Goal: Task Accomplishment & Management: Manage account settings

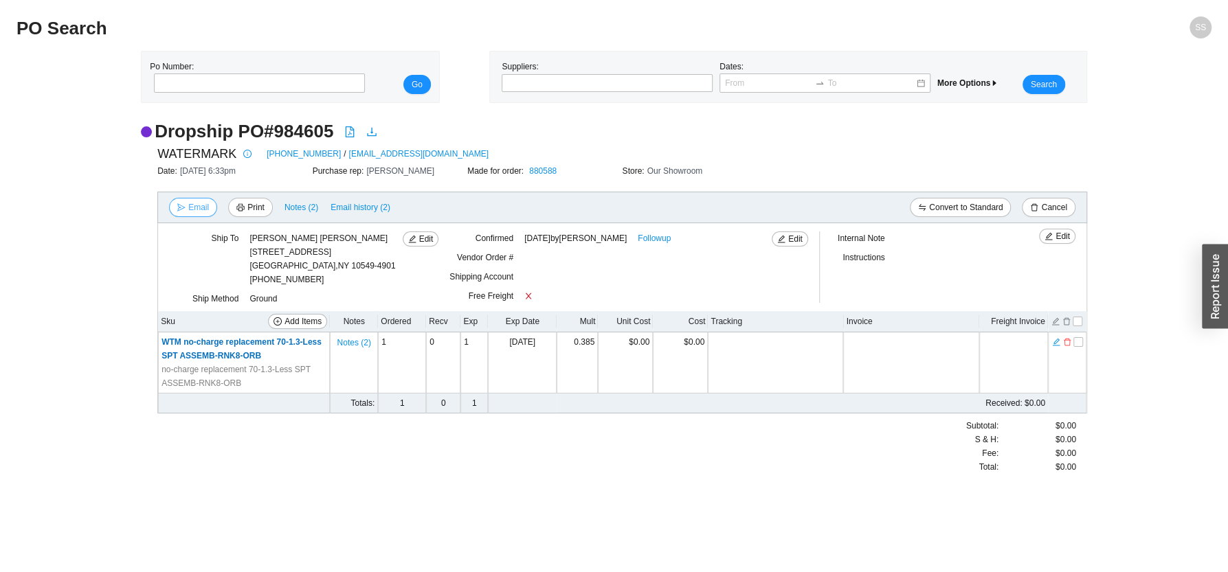
click at [194, 199] on button "Email" at bounding box center [193, 207] width 48 height 19
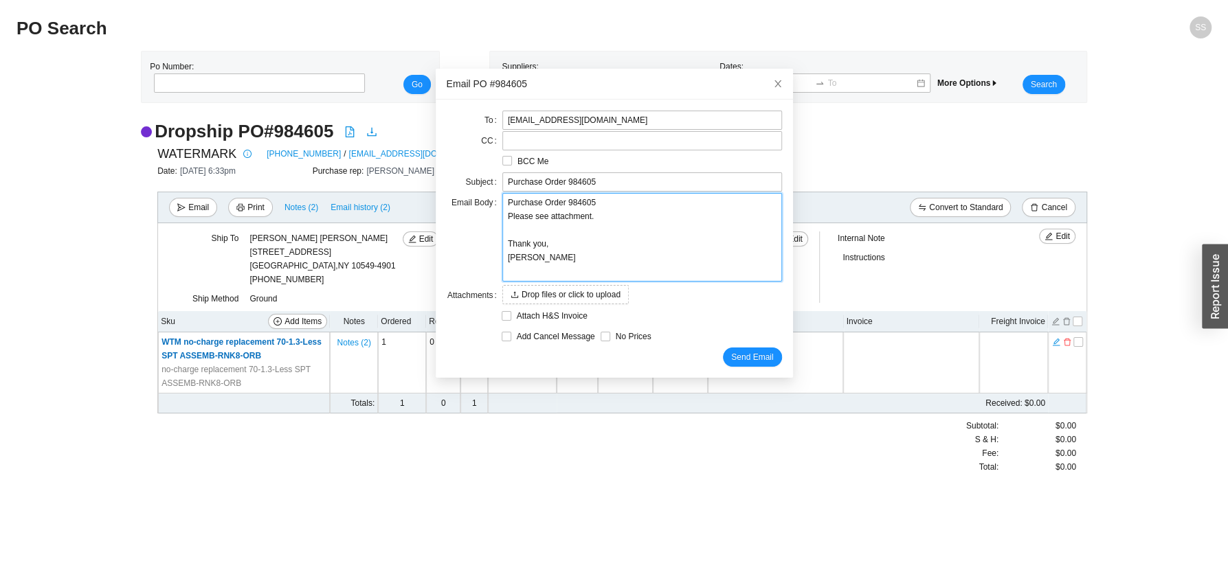
drag, startPoint x: 592, startPoint y: 226, endPoint x: 479, endPoint y: 192, distance: 118.5
click at [502, 193] on textarea "Purchase Order 984605 Please see attachment. Thank you, [PERSON_NAME]" at bounding box center [642, 237] width 280 height 89
type textarea "Thank you, [PERSON_NAME]"
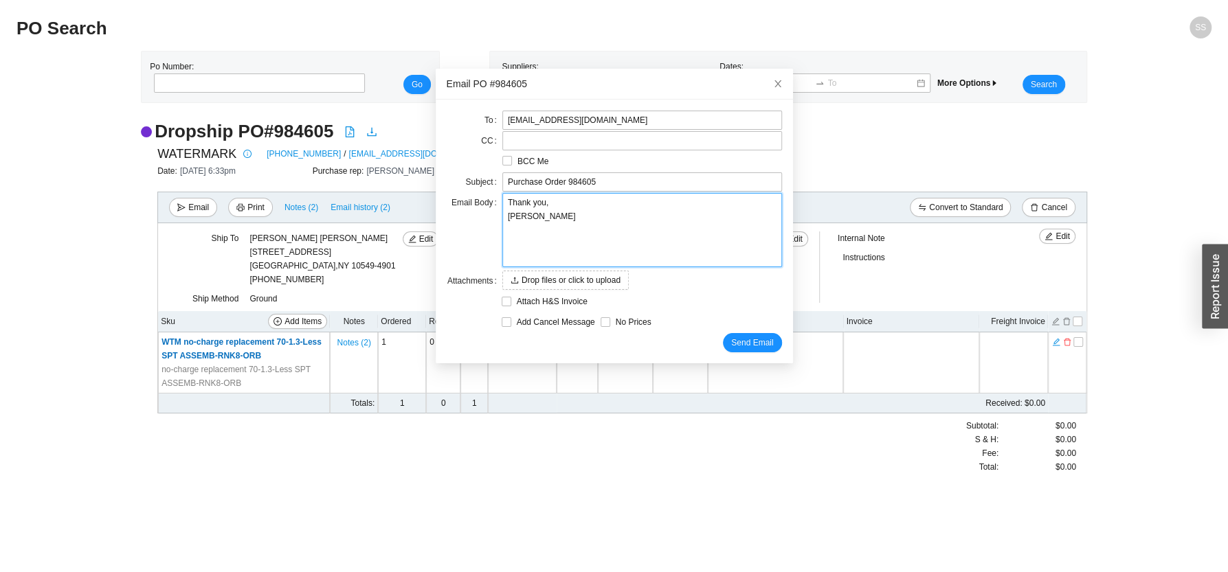
type textarea "H Thank you, Sam"
type textarea "HI Thank you, Sam"
type textarea "HI i Thank you, Sam"
type textarea "HI is Thank you, Sam"
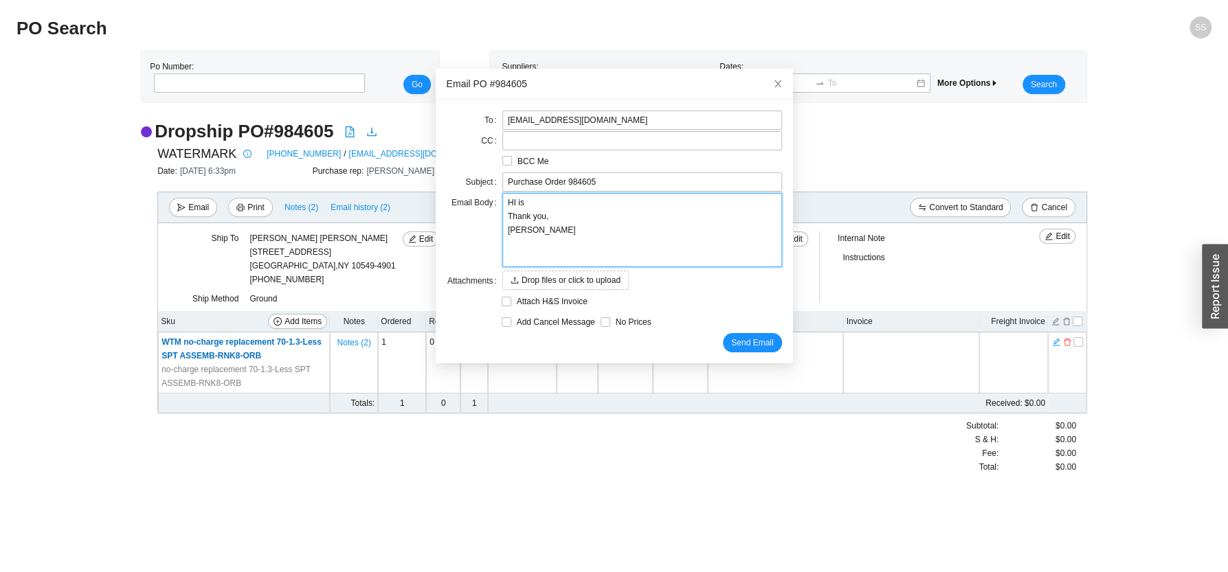
type textarea "HI is Thank you, Sam"
type textarea "HI is t Thank you, Sam"
type textarea "HI is th Thank you, Sam"
type textarea "HI is the Thank you, Sam"
type textarea "HI is ther Thank you, Sam"
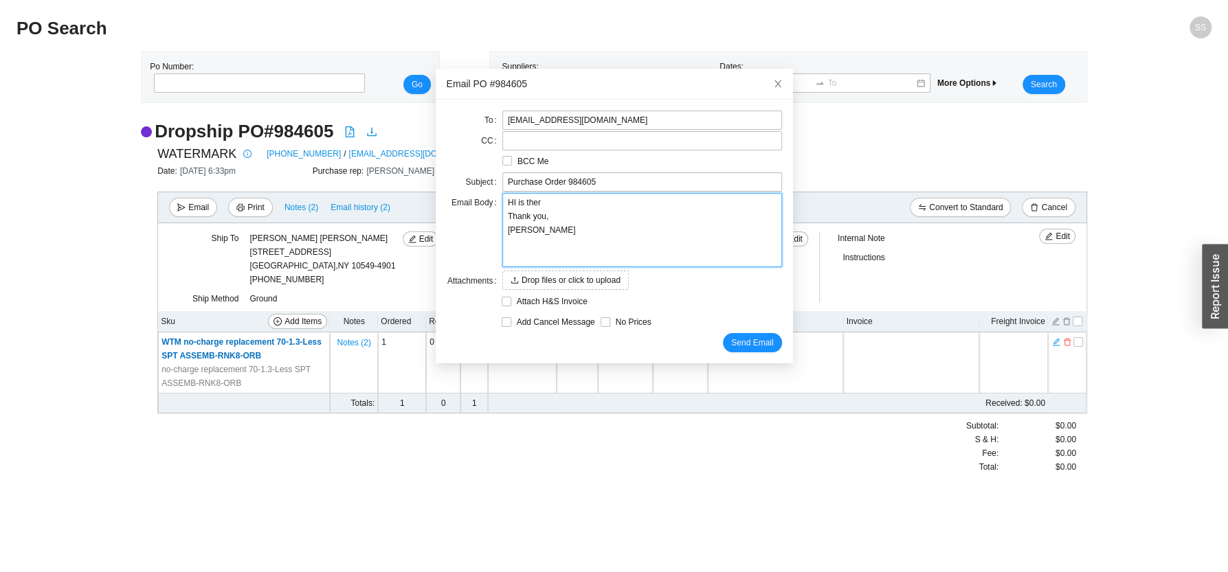
type textarea "HI is there Thank you, Sam"
type textarea "HI is there a Thank you, Sam"
type textarea "HI is there an Thank you, Sam"
type textarea "HI is there any Thank you, Sam"
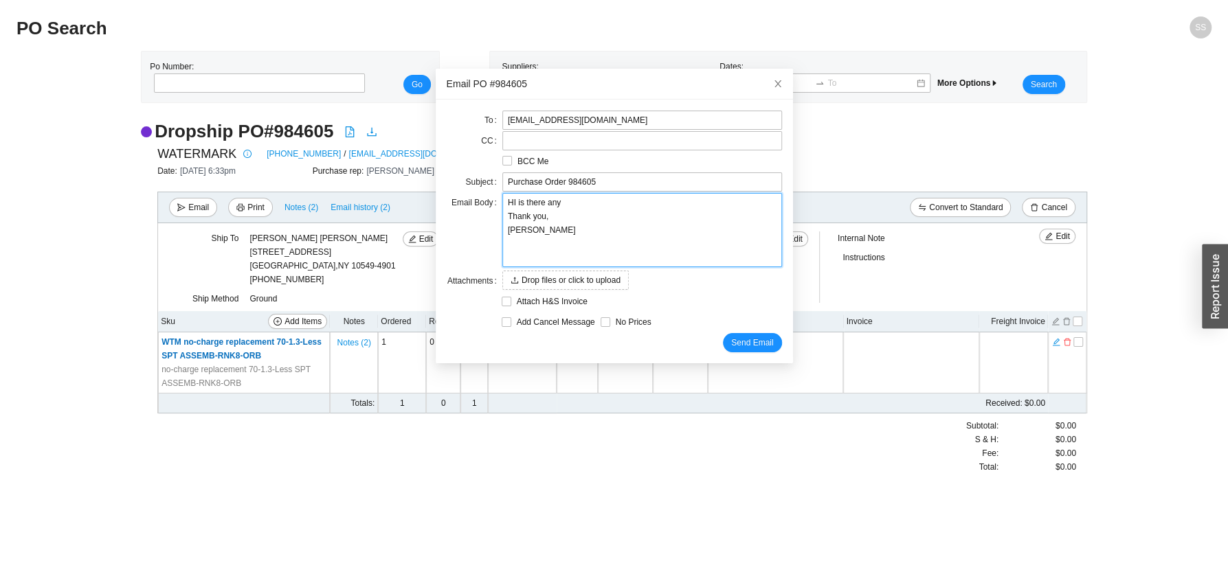
type textarea "HI is there anyw Thank you, Sam"
type textarea "HI is there anywa Thank you, Sam"
type textarea "HI is there anyway Thank you, Sam"
type textarea "HI is there anyway t Thank you, Sam"
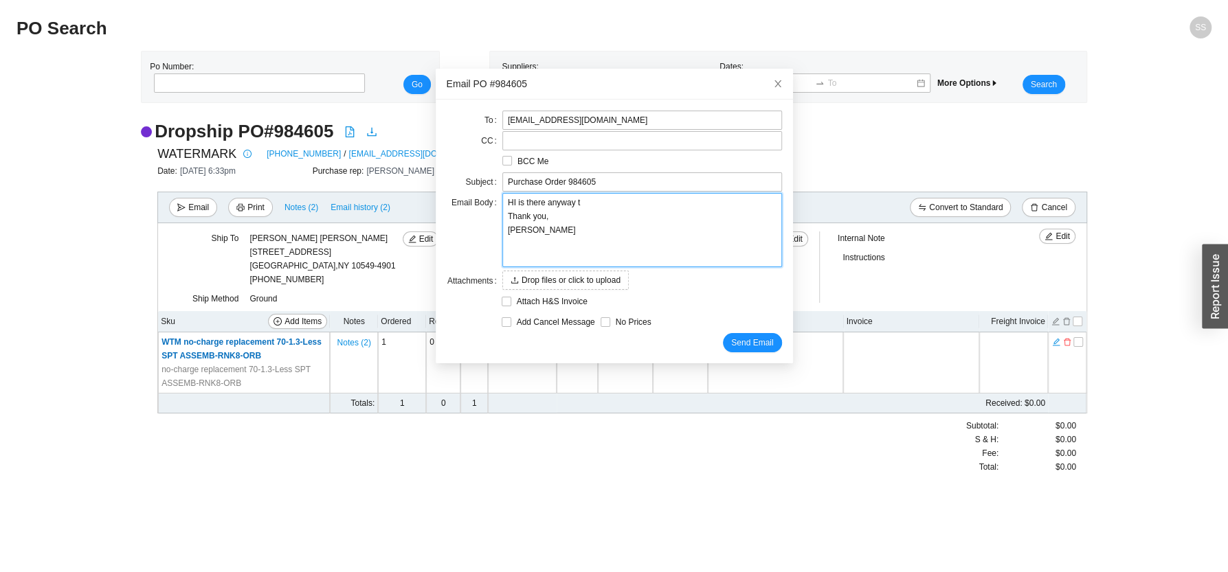
type textarea "HI is there anyway to Thank you, Sam"
type textarea "HI is there anyway to s Thank you, Sam"
type textarea "HI is there anyway to sp Thank you, Sam"
type textarea "HI is there anyway to spe Thank you, Sam"
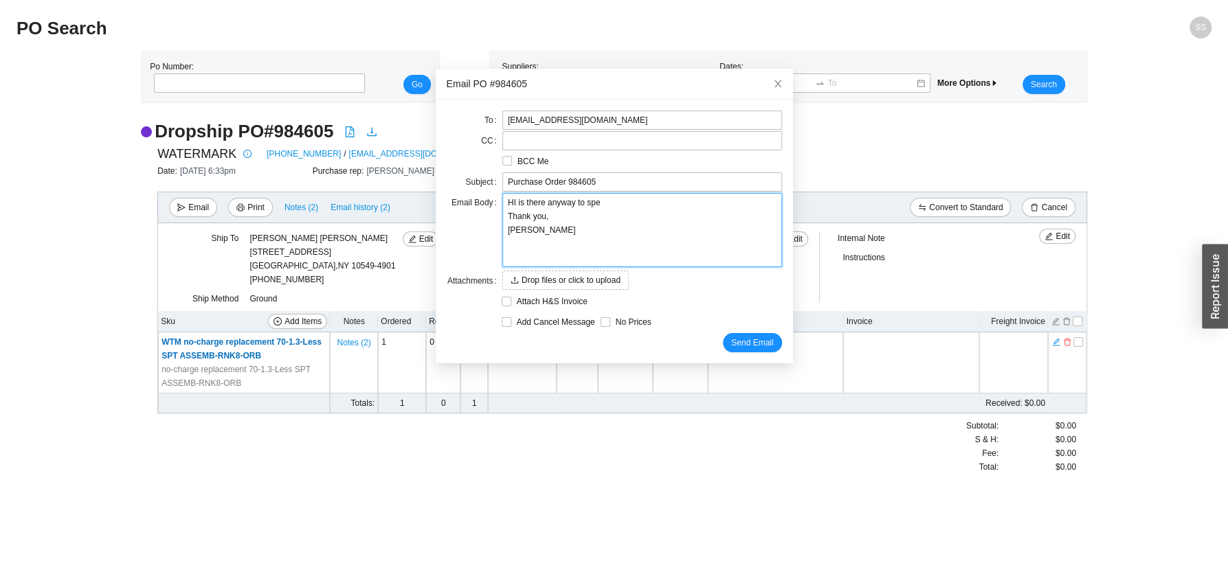
type textarea "HI is there anyway to spee Thank you, Sam"
type textarea "HI is there anyway to speed Thank you, Sam"
type textarea "HI is there anyway to speed t Thank you, Sam"
type textarea "HI is there anyway to speed th Thank you, Sam"
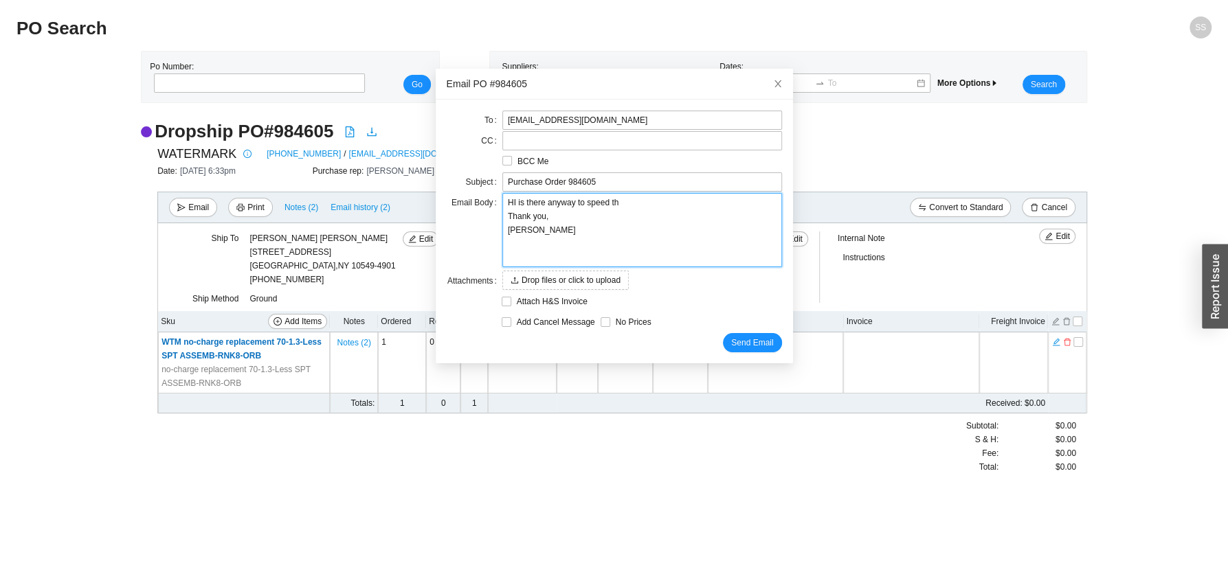
type textarea "HI is there anyway to speed thi Thank you, Sam"
type textarea "HI is there anyway to speed this Thank you, Sam"
type textarea "HI is there anyway to speed this u Thank you, Sam"
type textarea "HI is there anyway to speed this up Thank you, Sam"
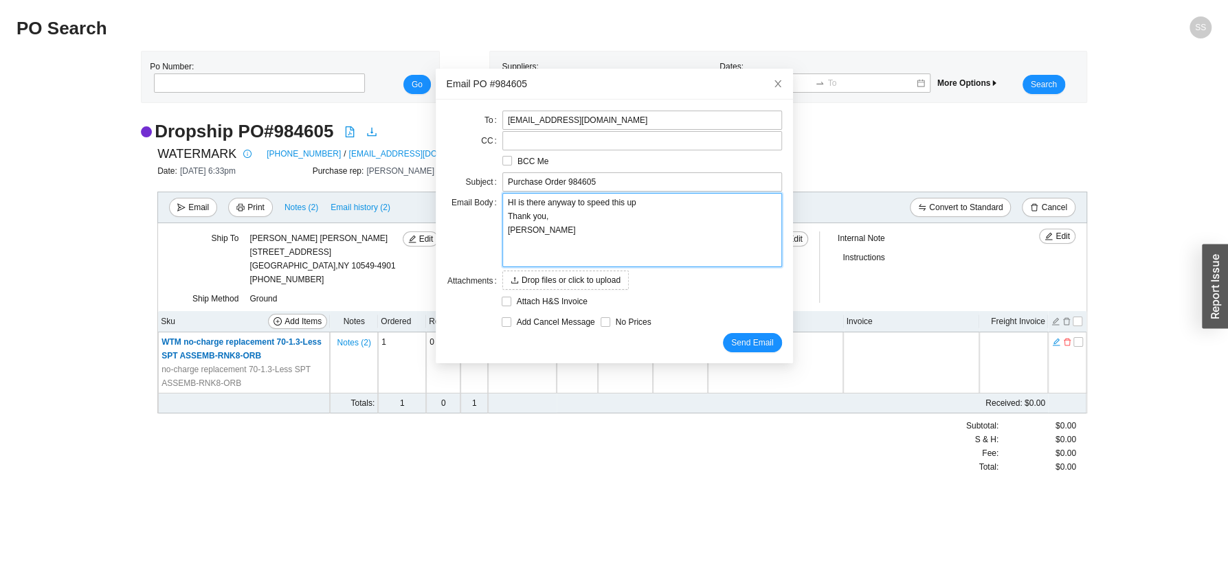
type textarea "HI is there anyway to speed this up Thank you, Sam"
type textarea "HI is there anyway to speed this up a Thank you, Sam"
type textarea "HI is there anyway to speed this up as Thank you, Sam"
type textarea "HI is there anyway to speed this up as t Thank you, Sam"
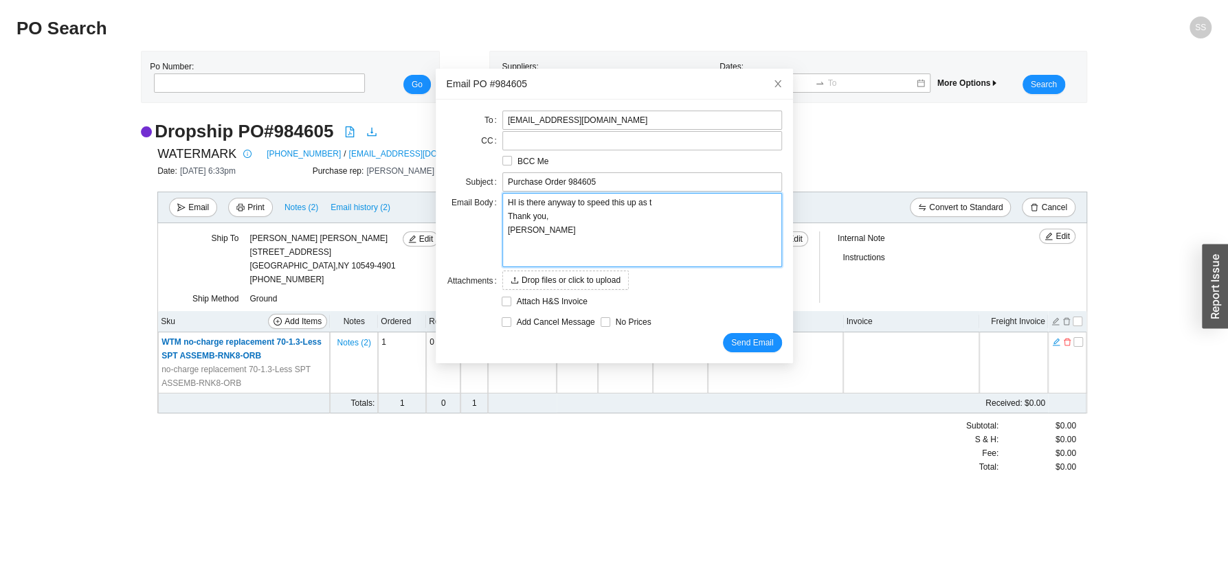
type textarea "HI is there anyway to speed this up as th Thank you, Sam"
type textarea "HI is there anyway to speed this up as the Thank you, Sam"
type textarea "HI is there anyway to speed this up as the c Thank you, Sam"
type textarea "HI is there anyway to speed this up as the cu Thank you, Sam"
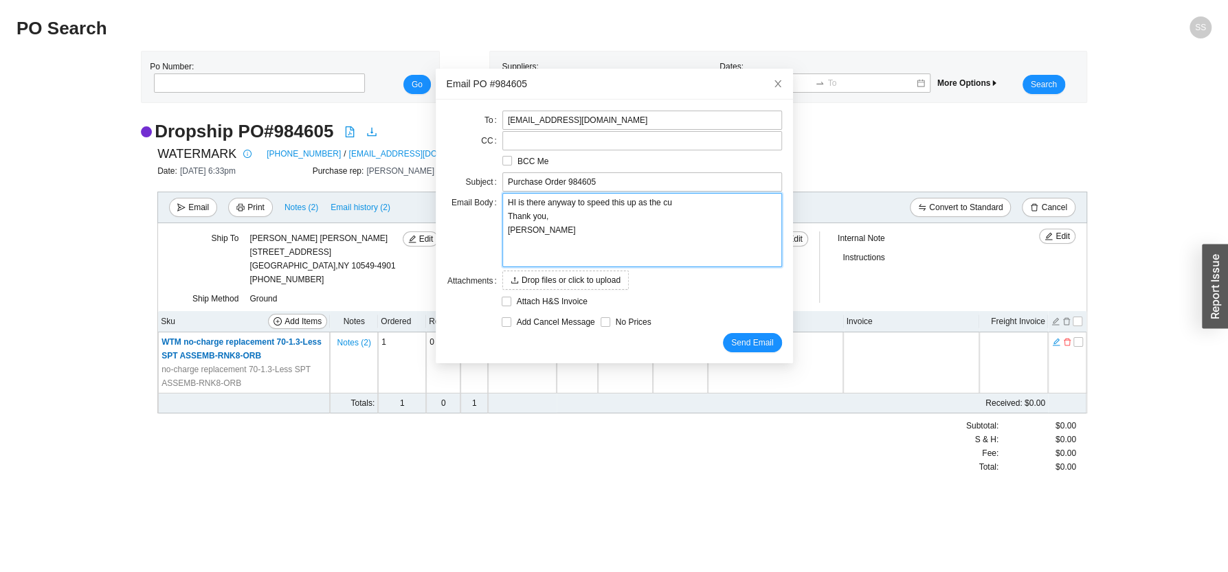
type textarea "HI is there anyway to speed this up as the cus Thank you, Sam"
type textarea "HI is there anyway to speed this up as the cust Thank you, Sam"
type textarea "HI is there anyway to speed this up as the custe Thank you, Sam"
type textarea "HI is there anyway to speed this up as the custeo Thank you, Sam"
type textarea "HI is there anyway to speed this up as the custeom Thank you, Sam"
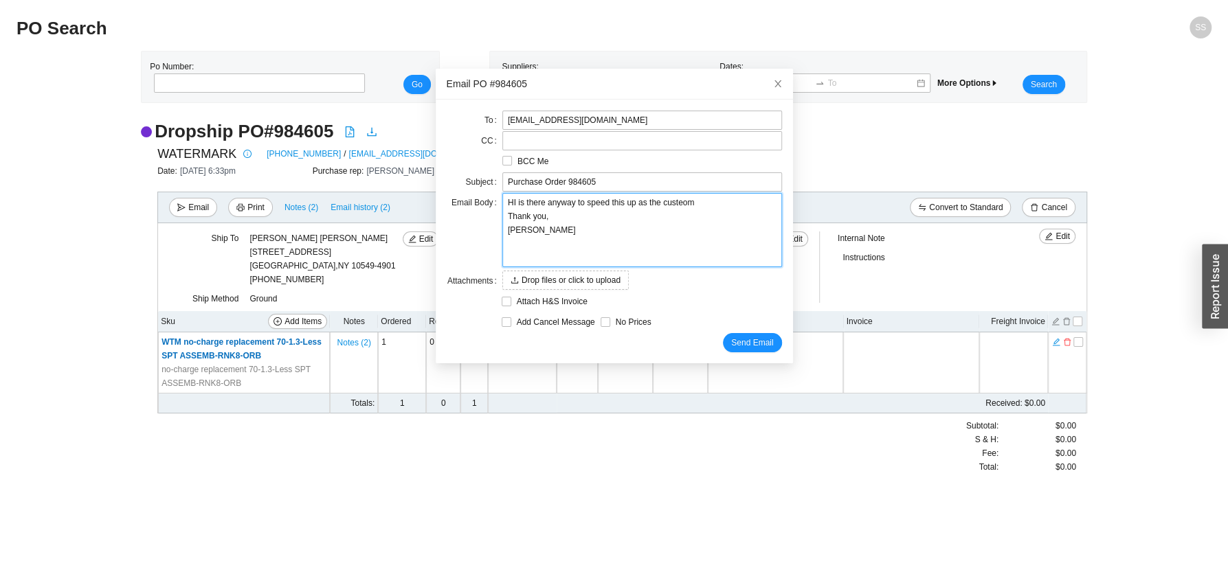
type textarea "HI is there anyway to speed this up as the custeomr Thank you, Sam"
type textarea "HI is there anyway to speed this up as the custeomr r Thank you, Sam"
type textarea "HI is there anyway to speed this up as the custeomr re Thank you, Sam"
type textarea "HI is there anyway to speed this up as the custeomr rea Thank you, Sam"
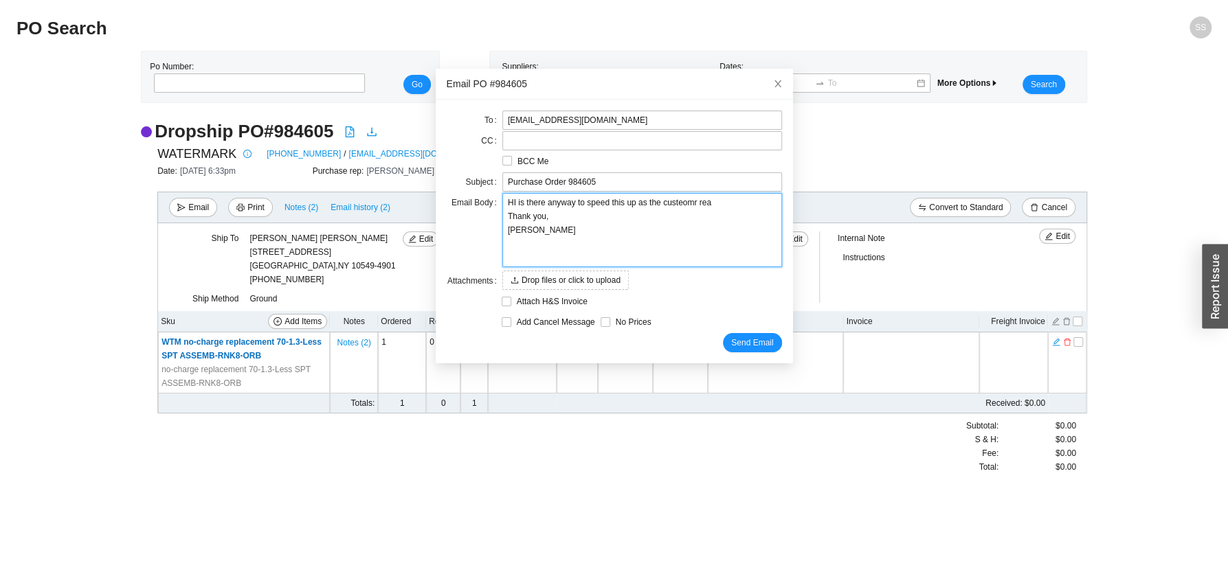
type textarea "HI is there anyway to speed this up as the custeomr real Thank you, Sam"
type textarea "HI is there anyway to speed this up as the custeomr reall Thank you, Sam"
type textarea "HI is there anyway to speed this up as the custeomr really Thank you, Sam"
type textarea "HI is there anyway to speed this up as the custeomr really n Thank you, Sam"
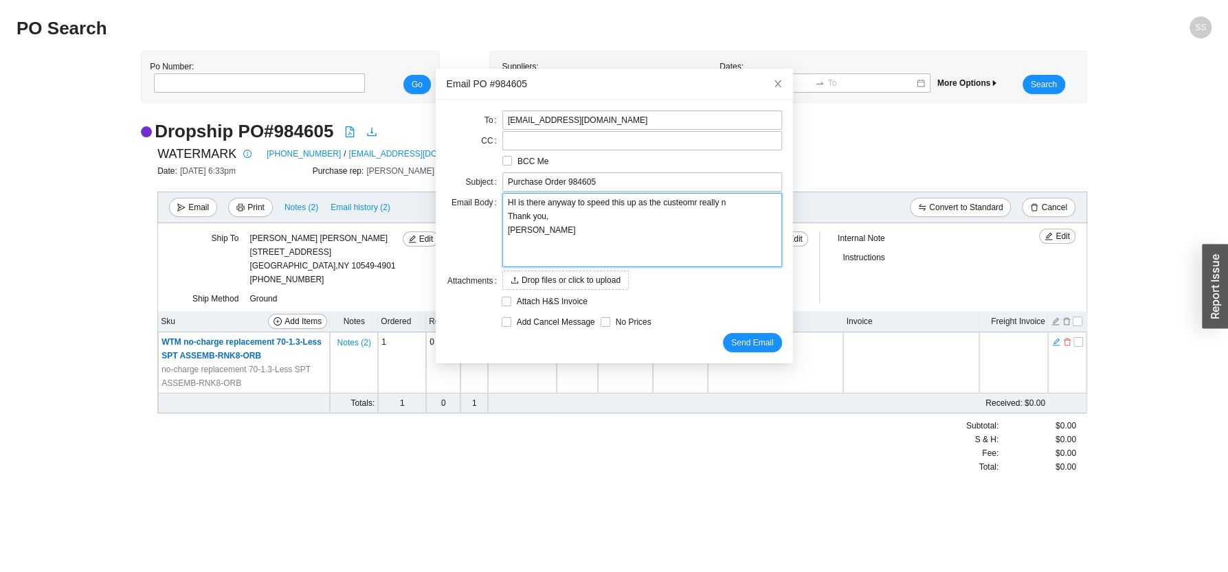
type textarea "HI is there anyway to speed this up as the custeomr really ne Thank you, Sam"
type textarea "HI is there anyway to speed this up as the custeomr really nee Thank you, Sam"
type textarea "HI is there anyway to speed this up as the custeomr really nees Thank you, Sam"
type textarea "HI is there anyway to speed this up as the custeomr really neess Thank you, Sam"
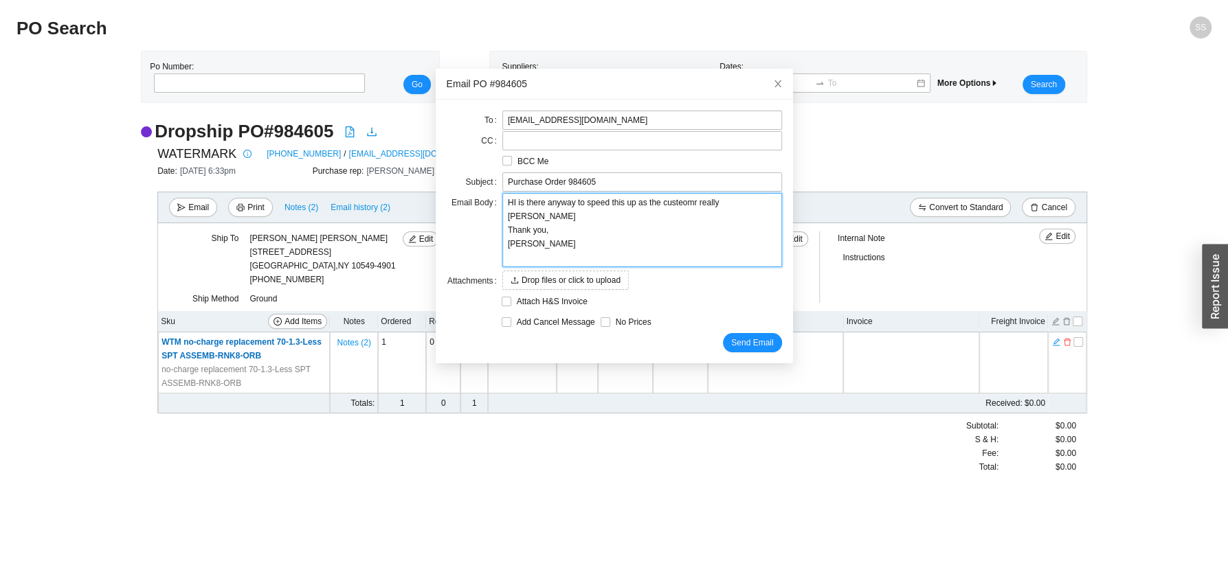
type textarea "HI is there anyway to speed this up as the custeomr really neess t Thank you, S…"
type textarea "HI is there anyway to speed this up as the custeomr really neess Thank you, Sam"
type textarea "HI is there anyway to speed this up as the custeomr really nees Thank you, Sam"
type textarea "HI is there anyway to speed this up as the custeomr really nee Thank you, Sam"
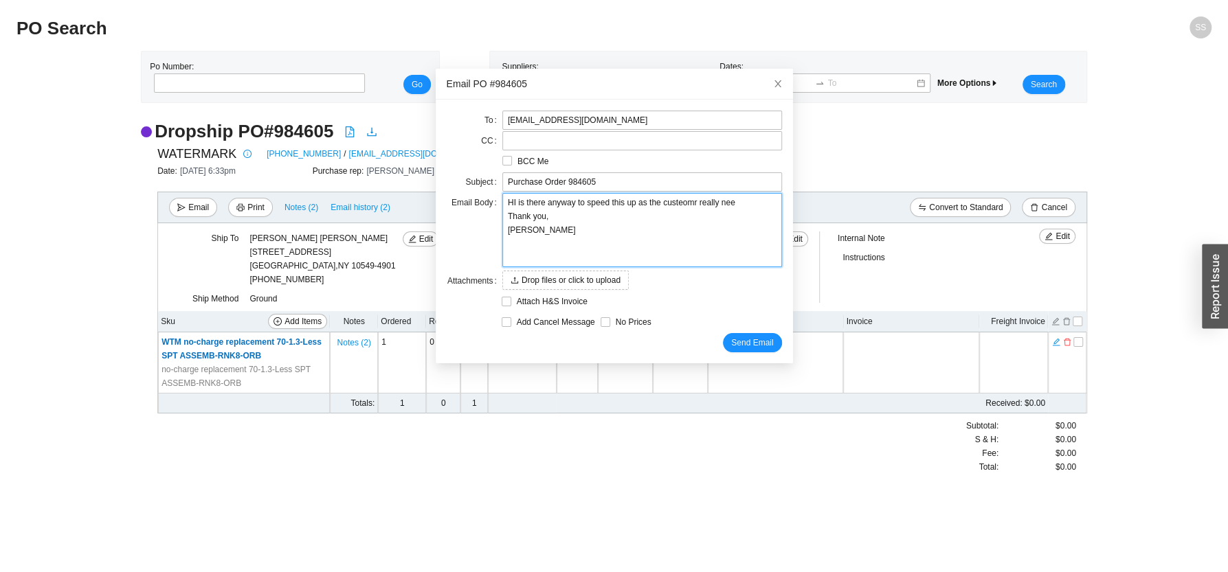
type textarea "HI is there anyway to speed this up as the custeomr really need Thank you, Sam"
type textarea "HI is there anyway to speed this up as the custeomr really needs Thank you, Sam"
type textarea "HI is there anyway to speed this up as the custeomr really needs t Thank you, S…"
type textarea "HI is there anyway to speed this up as the custeomr really needs ti Thank you, …"
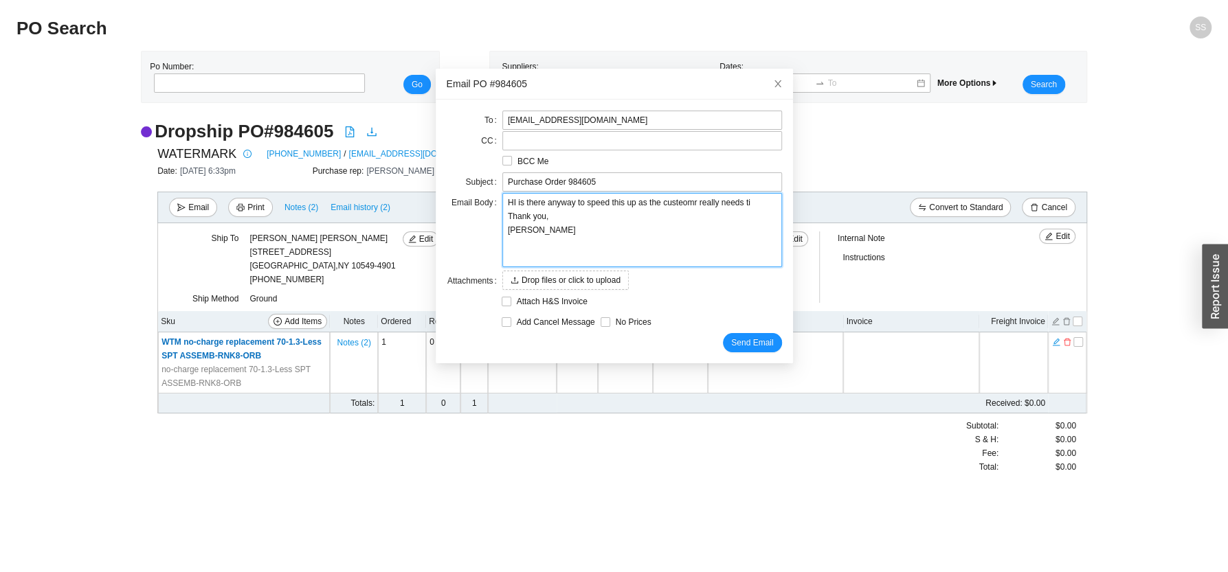
type textarea "HI is there anyway to speed this up as the custeomr really needs tis Thank you,…"
type textarea "HI is there anyway to speed this up as the custeomr really needs tis f Thank yo…"
type textarea "HI is there anyway to speed this up as the custeomr really needs tis fo Thank y…"
type textarea "HI is there anyway to speed this up as the custeomr really needs tis for Thank …"
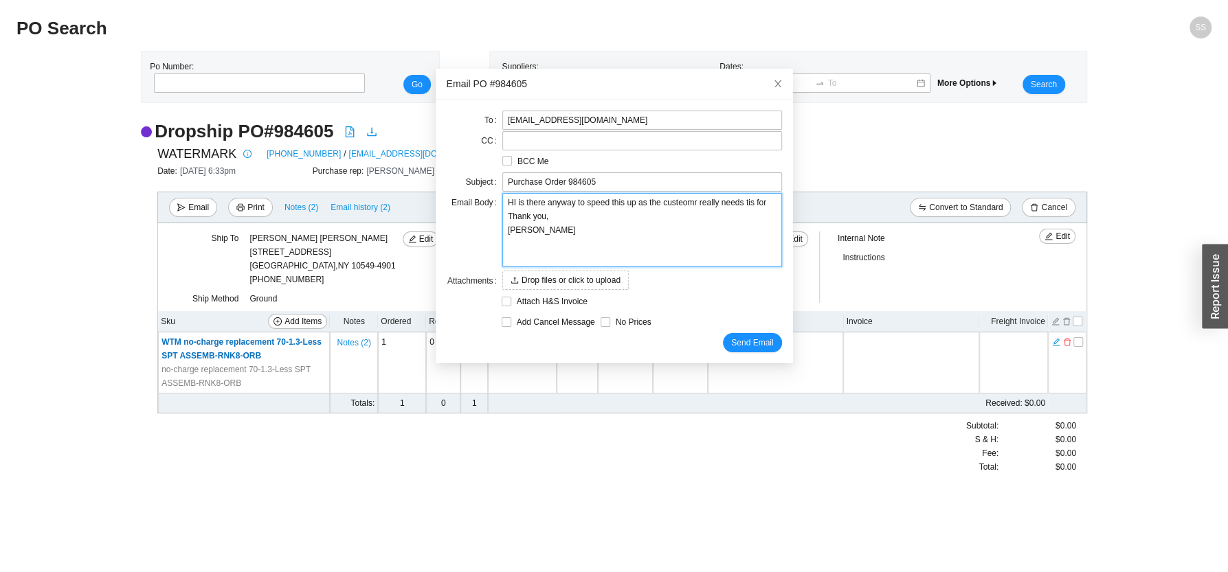
type textarea "HI is there anyway to speed this up as the custeomr really needs tis for Thank …"
type textarea "HI is there anyway to speed this up as the custeomr really needs tis fo Thank y…"
type textarea "HI is there anyway to speed this up as the custeomr really needs tis f Thank yo…"
type textarea "HI is there anyway to speed this up as the custeomr really needs tis Thank you,…"
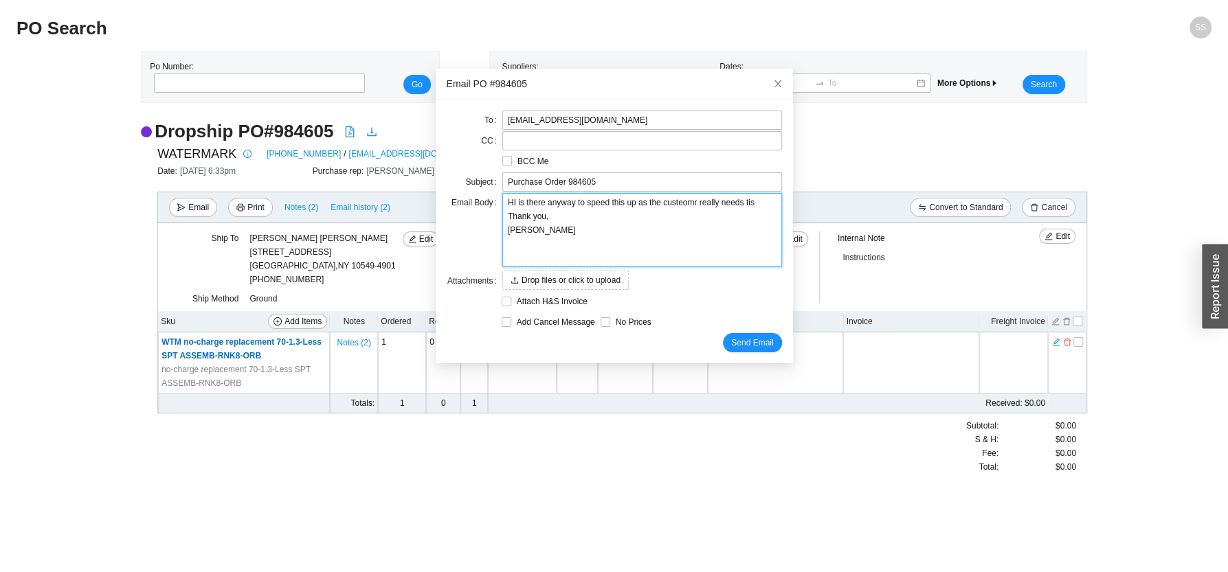
type textarea "HI is there anyway to speed this up as the custeomr really needs tis Thank you,…"
type textarea "HI is there anyway to speed this up as the custeomr really needs ti Thank you, …"
type textarea "HI is there anyway to speed this up as the custeomr really needs t Thank you, S…"
type textarea "HI is there anyway to speed this up as the custeomr really needs th Thank you, …"
type textarea "HI is there anyway to speed this up as the custeomr really needs thi Thank you,…"
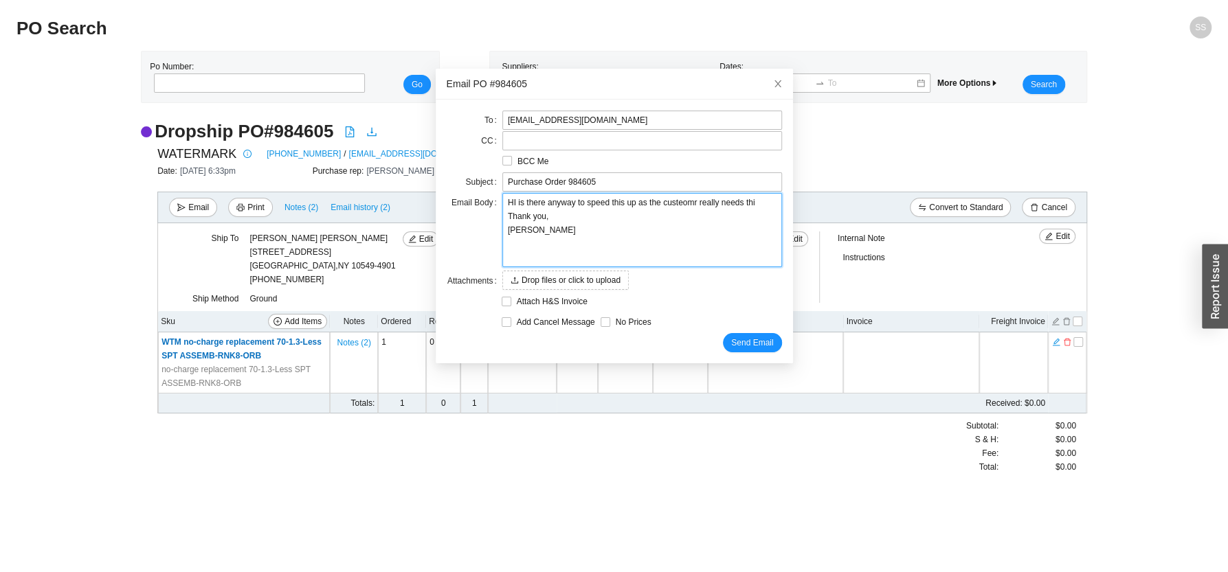
type textarea "HI is there anyway to speed this up as the custeomr really needs this Thank you…"
type textarea "HI is there anyway to speed this up as the custeomr really needs this f Thank y…"
type textarea "HI is there anyway to speed this up as the custeomr really needs this fo Thank …"
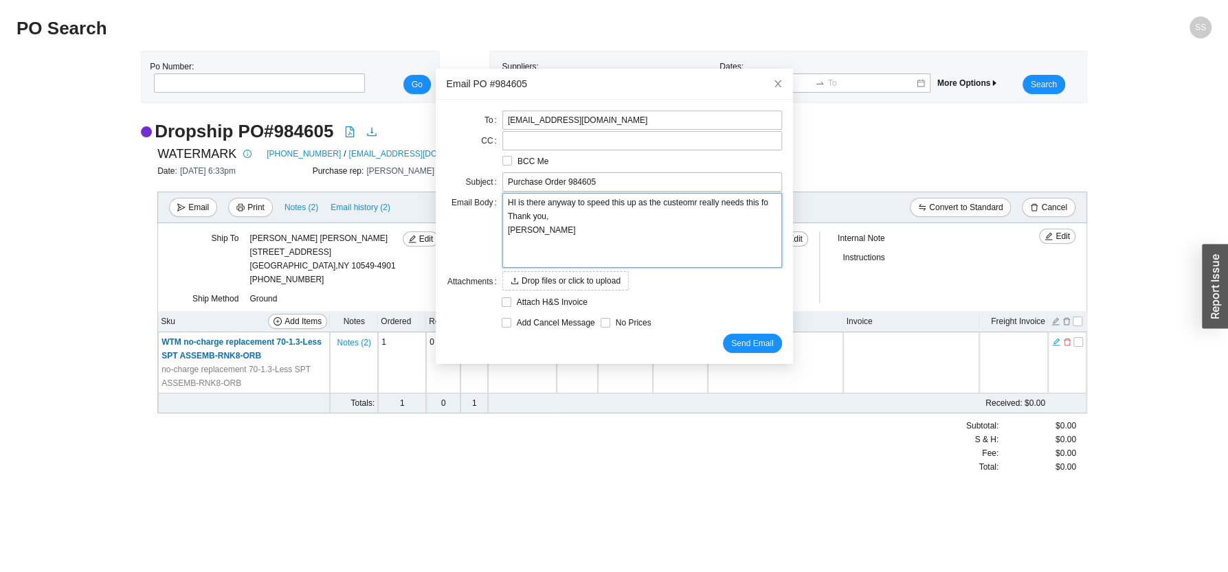
type textarea "HI is there anyway to speed this up as the custeomr really needs this fo Thank …"
type textarea "HI is there anyway to speed this up as the custeomr really needs this for Thank…"
type textarea "HI is there anyway to speed this up as the custeomr really needs this for a Tha…"
click at [572, 232] on textarea "HI is there anyway to speed this up as the custeomr really needs this for a ope…" at bounding box center [642, 230] width 280 height 75
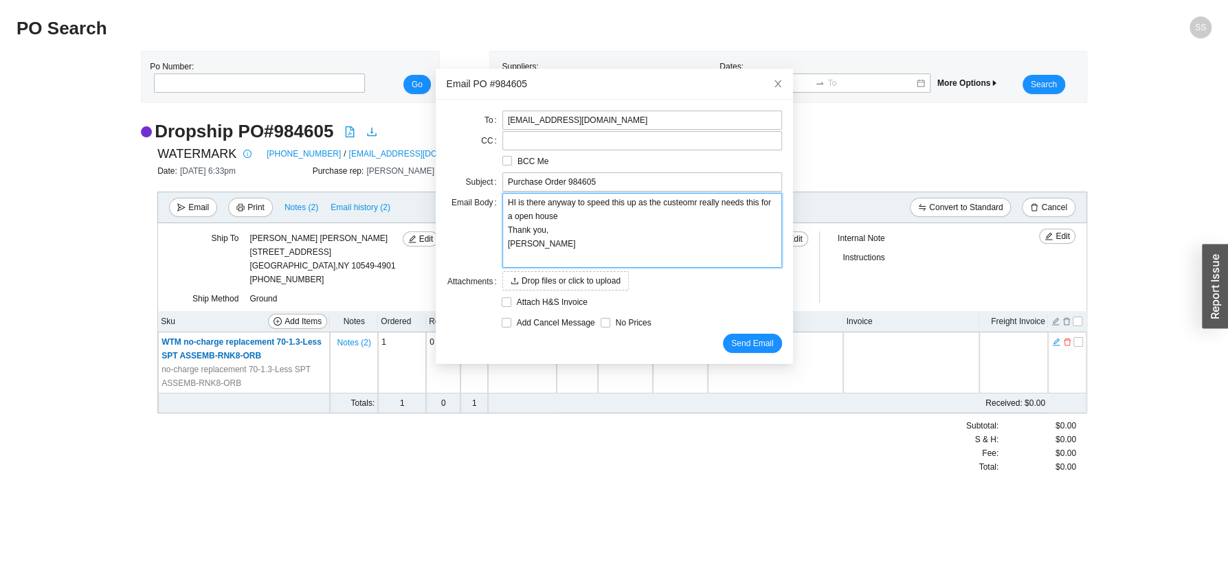
click at [565, 216] on textarea "HI is there anyway to speed this up as the custeomr really needs this for a ope…" at bounding box center [642, 230] width 280 height 75
paste textarea "home tour"
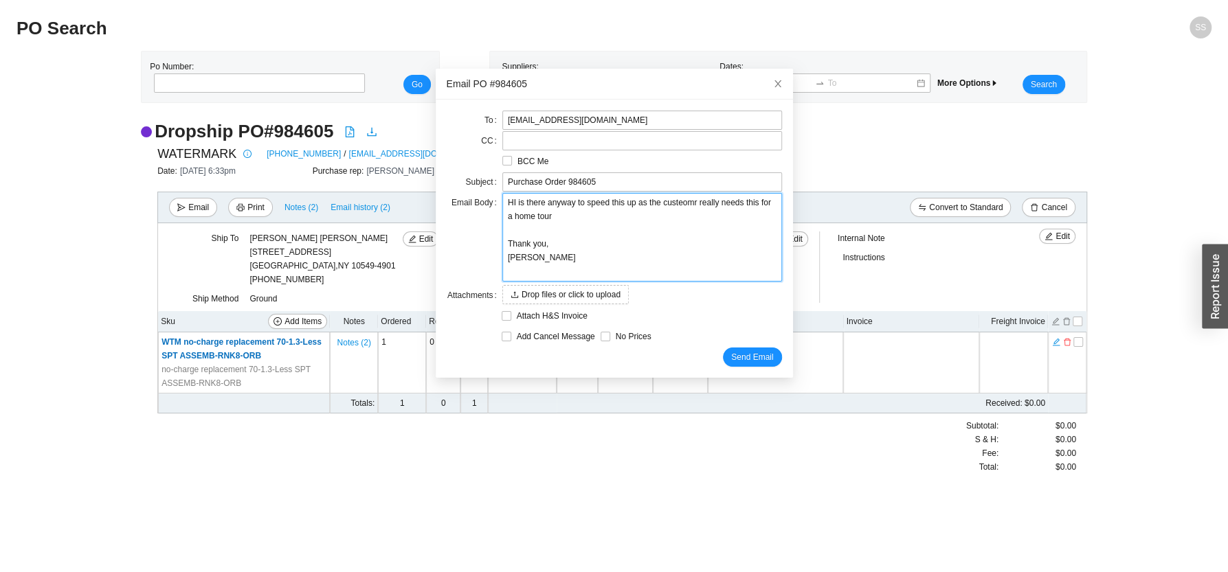
click at [561, 221] on textarea "HI is there anyway to speed this up as the custeomr really needs this for a hom…" at bounding box center [642, 237] width 280 height 89
drag, startPoint x: 688, startPoint y: 202, endPoint x: 673, endPoint y: 225, distance: 27.5
click at [652, 199] on textarea "HI is there anyway to speed this up as the customer really needs this for a hom…" at bounding box center [642, 237] width 280 height 89
click at [502, 162] on input "BCC Me" at bounding box center [507, 161] width 10 height 10
click at [731, 359] on span "Send Email" at bounding box center [752, 357] width 42 height 14
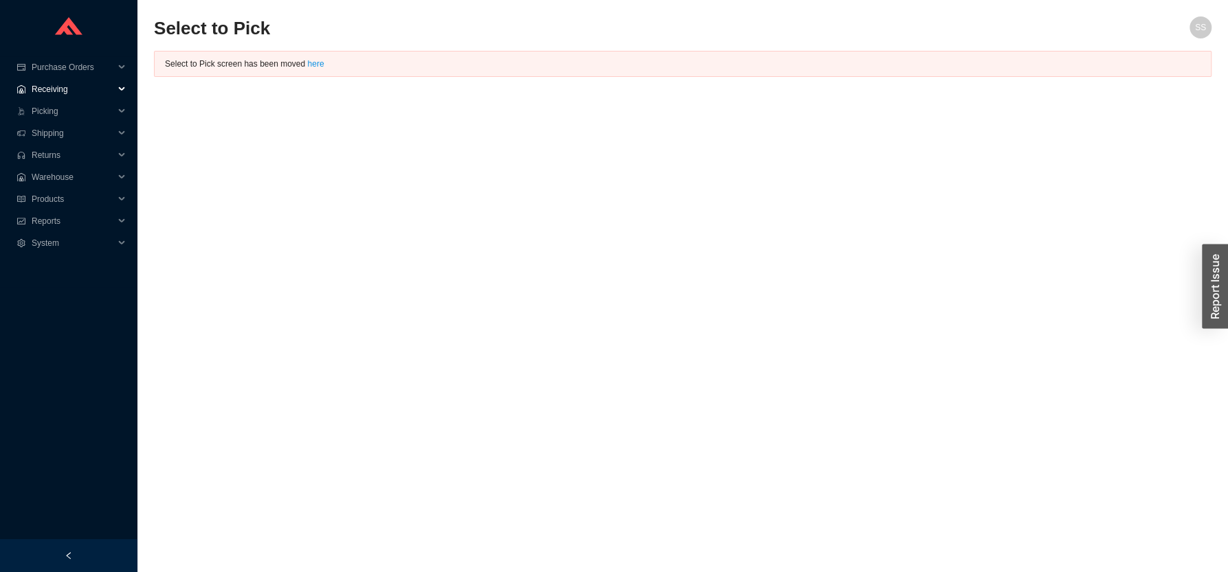
click at [67, 92] on span "Receiving" at bounding box center [73, 89] width 82 height 22
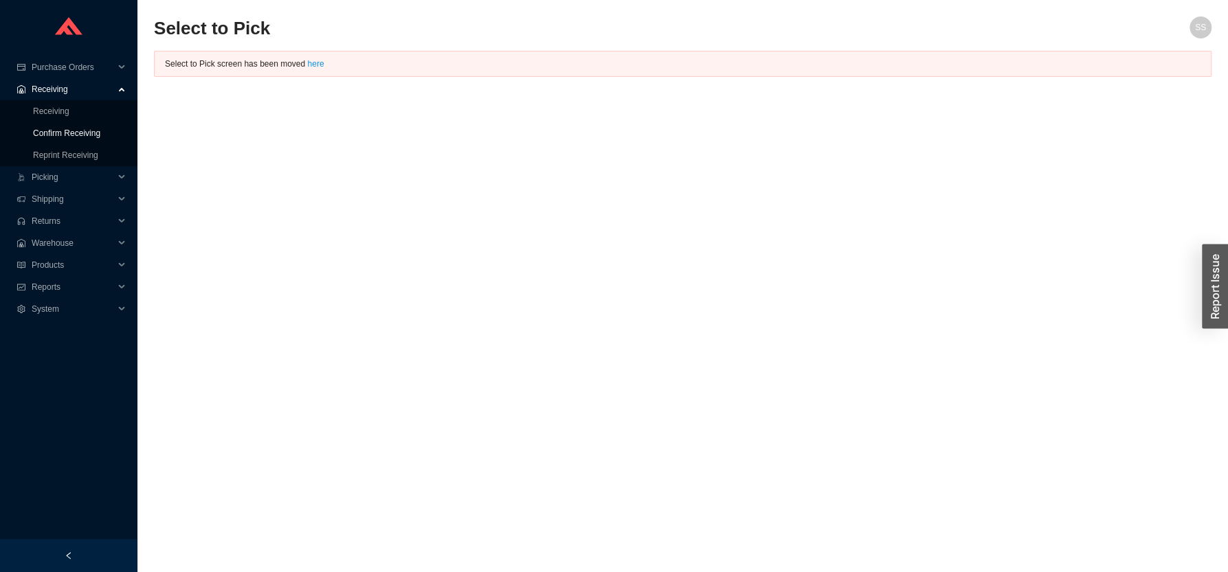
click at [74, 136] on link "Confirm Receiving" at bounding box center [66, 133] width 67 height 10
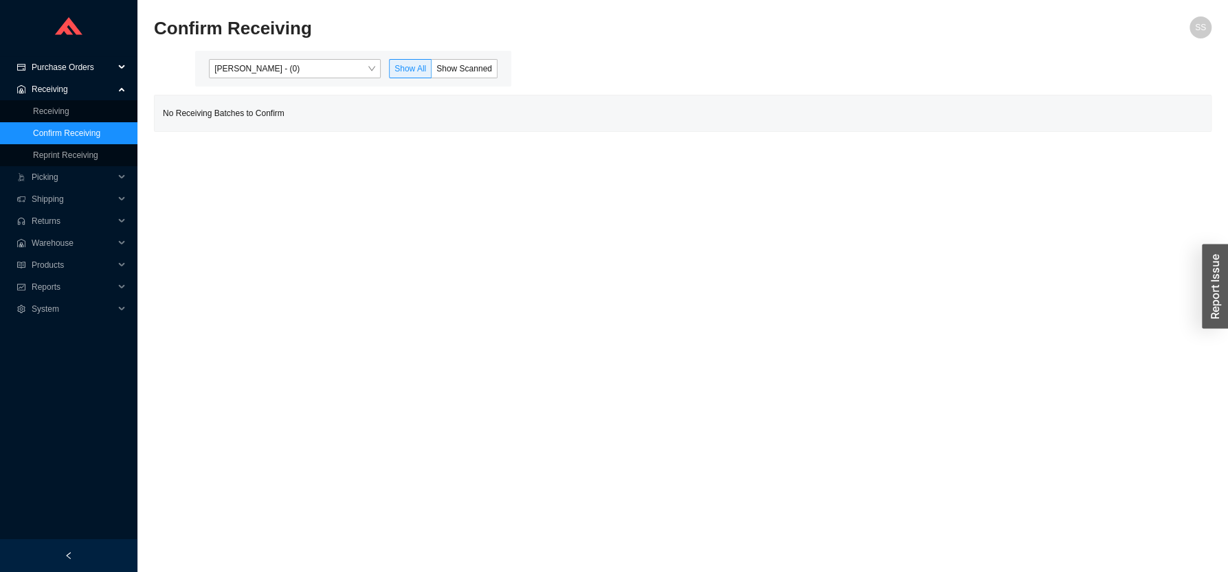
click at [84, 67] on span "Purchase Orders" at bounding box center [73, 67] width 82 height 22
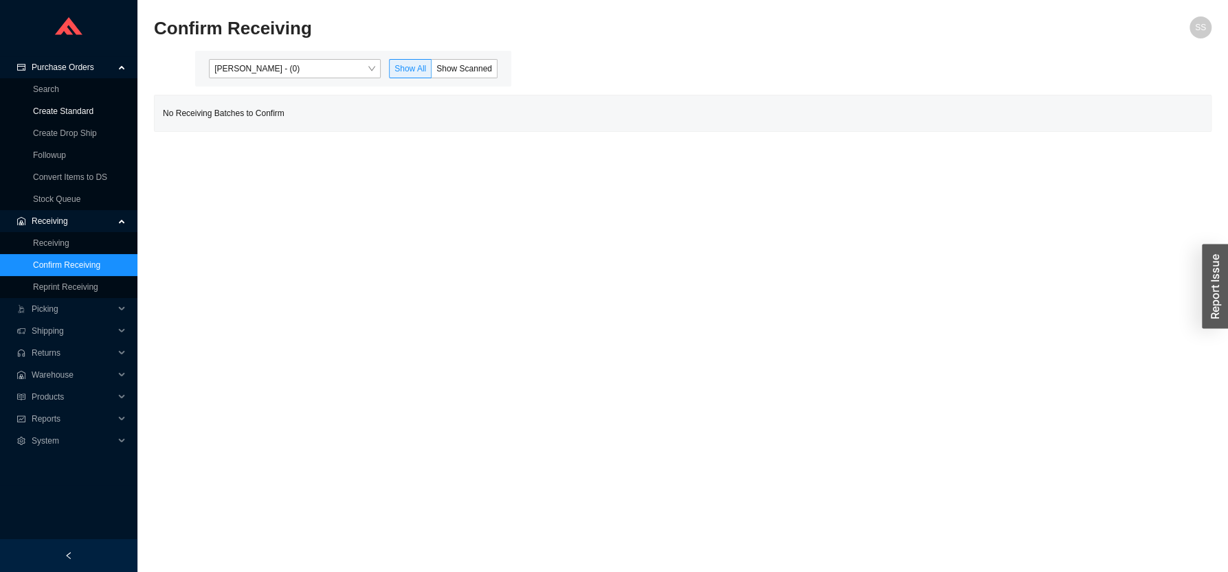
click at [51, 113] on link "Create Standard" at bounding box center [63, 112] width 60 height 10
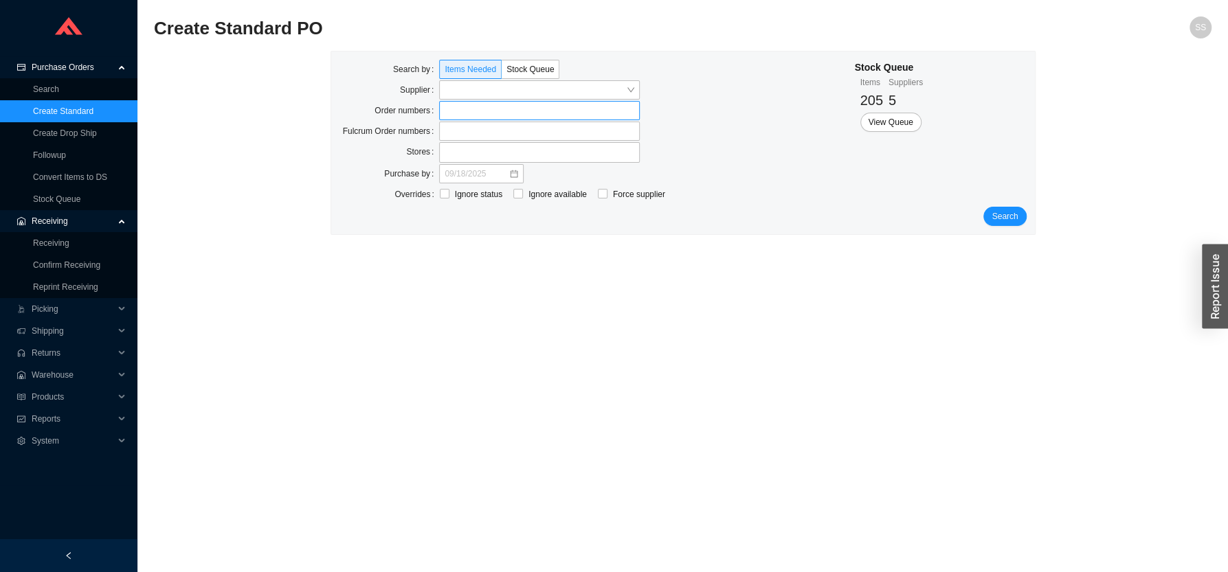
click at [452, 117] on label at bounding box center [539, 110] width 201 height 19
click at [451, 117] on input at bounding box center [446, 110] width 10 height 15
click at [1005, 216] on span "Search" at bounding box center [1004, 218] width 26 height 14
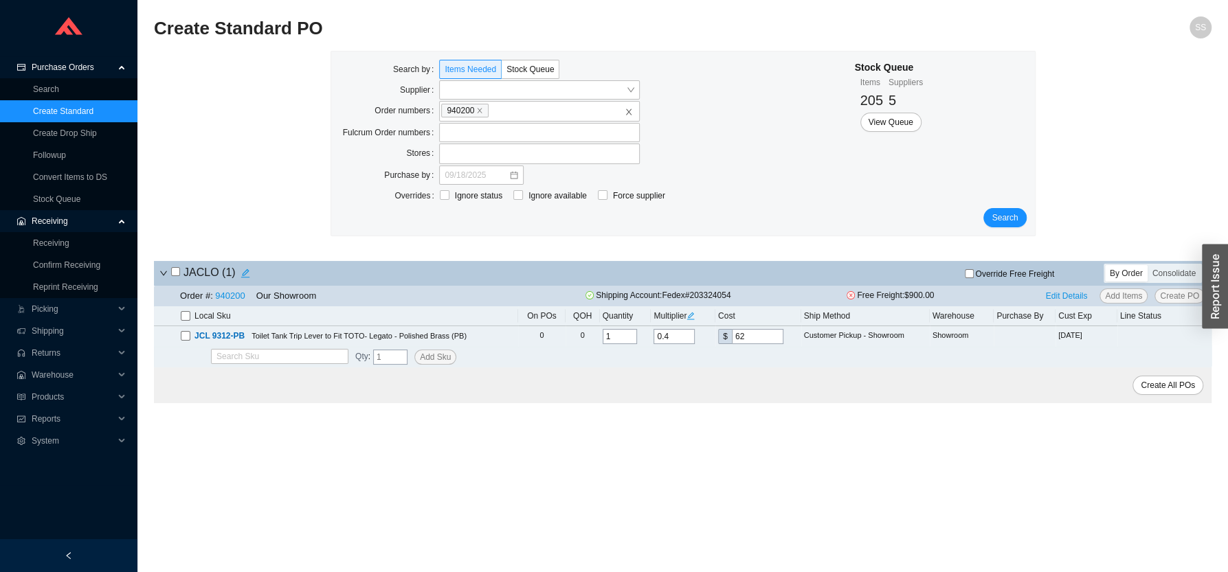
click at [184, 317] on input "checkbox" at bounding box center [186, 316] width 10 height 10
checkbox input "true"
drag, startPoint x: 1160, startPoint y: 390, endPoint x: 1171, endPoint y: 517, distance: 126.9
click at [1171, 515] on main "Create Standard PO SS Search by Items Needed Stock Queue Supplier Order numbers…" at bounding box center [682, 294] width 1057 height 556
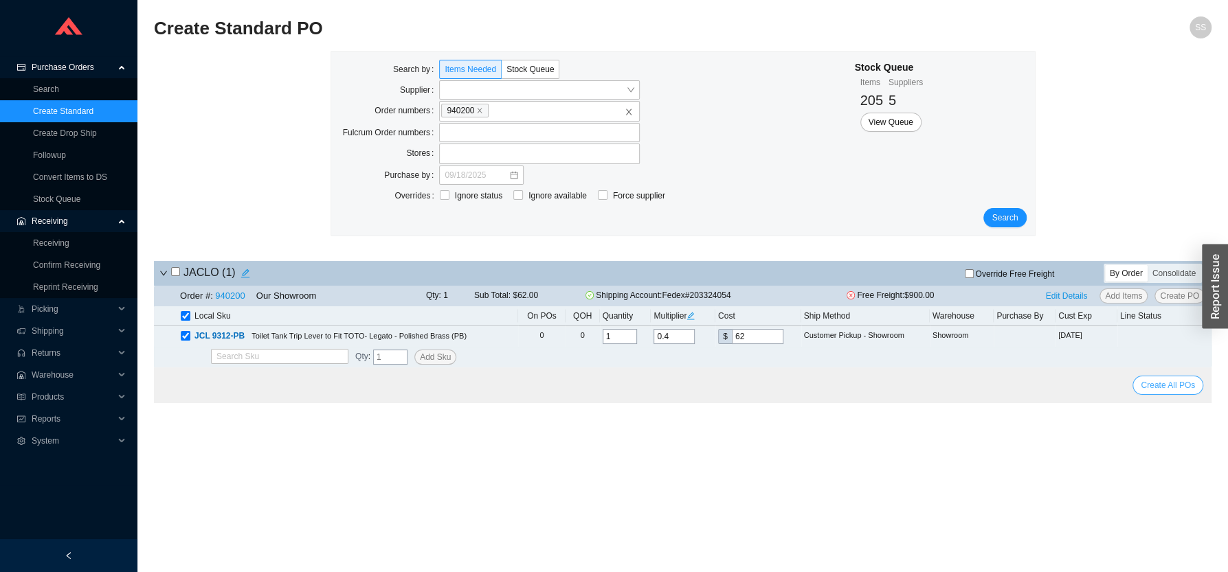
click at [1175, 390] on span "Create All POs" at bounding box center [1168, 386] width 54 height 14
select select "1"
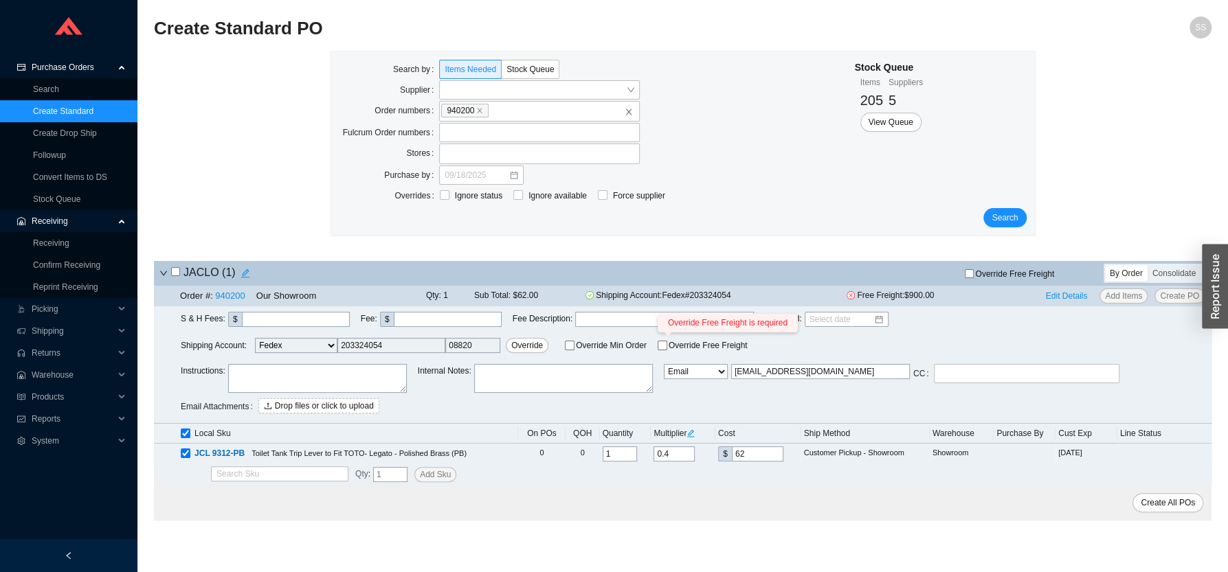
click at [673, 348] on span "Override Free Freight" at bounding box center [708, 345] width 79 height 8
click at [667, 348] on input "Override Free Freight Override Free Freight is required" at bounding box center [663, 346] width 10 height 10
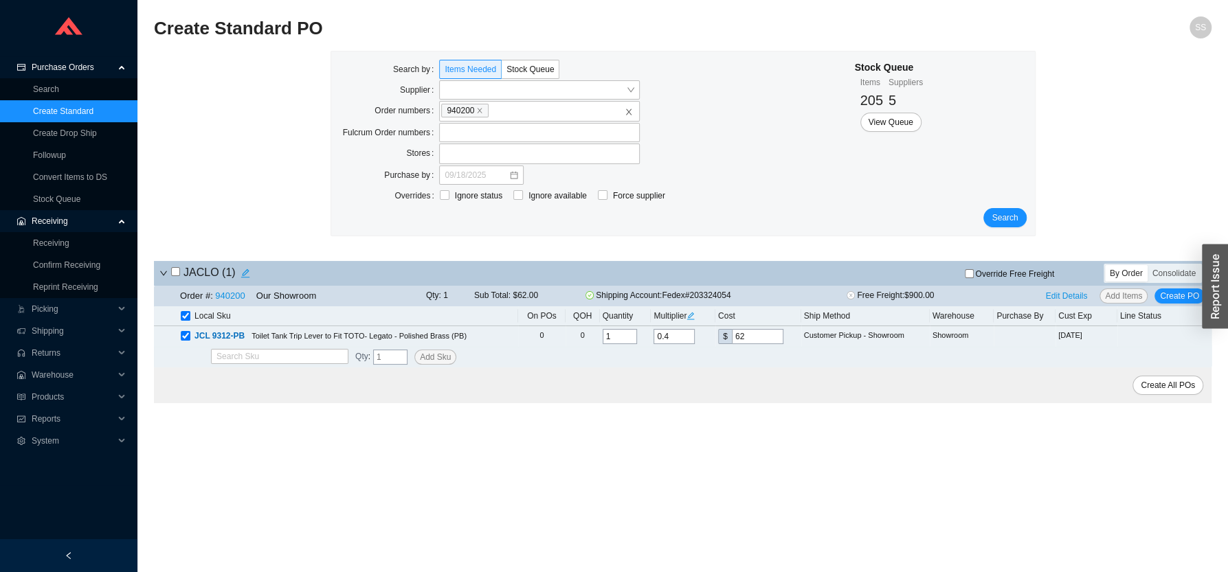
click at [668, 312] on div "Multiplier" at bounding box center [682, 316] width 59 height 14
click at [693, 320] on icon "edit" at bounding box center [691, 316] width 8 height 8
click at [818, 208] on form "Search by Items Needed Stock Queue Supplier Order numbers 940200 Fulcrum Order …" at bounding box center [682, 144] width 687 height 168
click at [479, 109] on icon "close" at bounding box center [479, 110] width 7 height 7
click at [491, 109] on input "940200" at bounding box center [496, 110] width 10 height 15
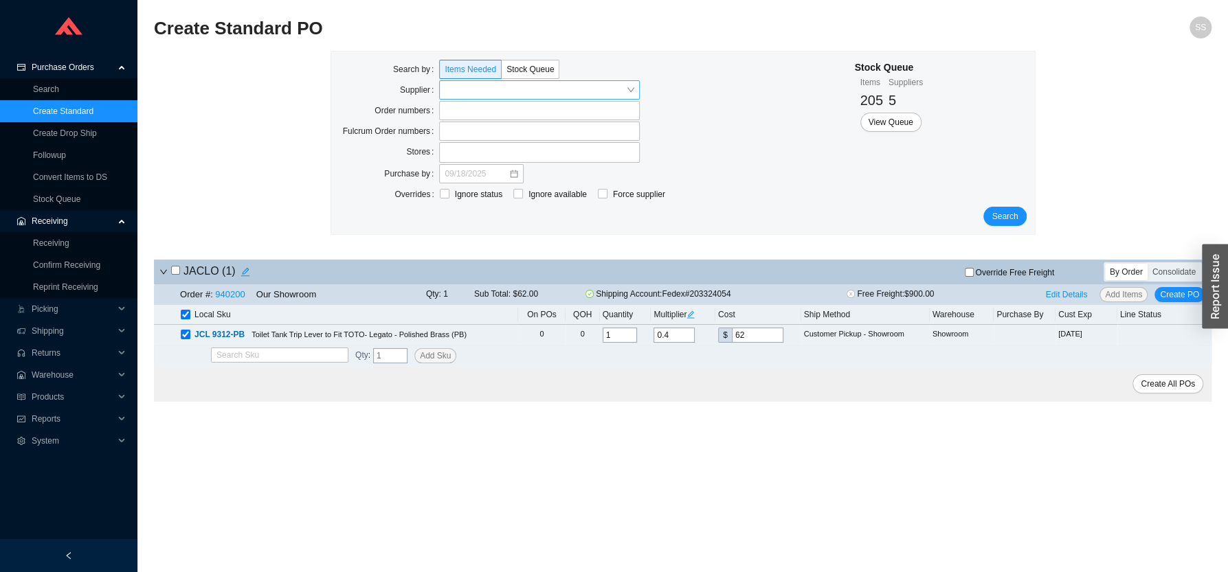
click at [475, 92] on input "search" at bounding box center [535, 90] width 181 height 18
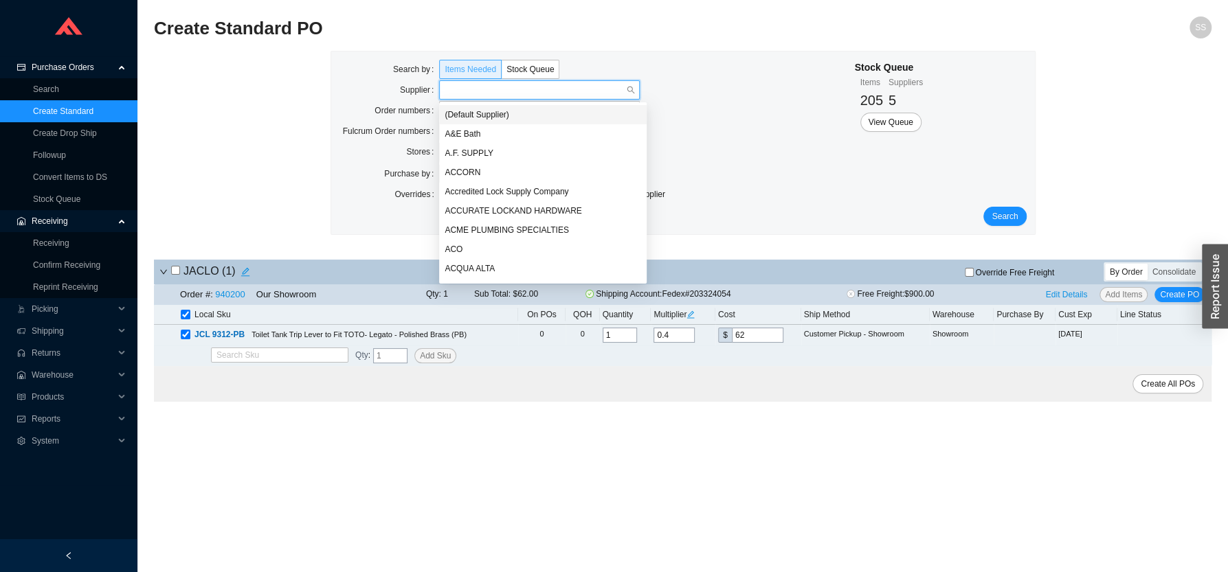
type input "j"
click at [480, 120] on div "JACLO" at bounding box center [540, 115] width 190 height 12
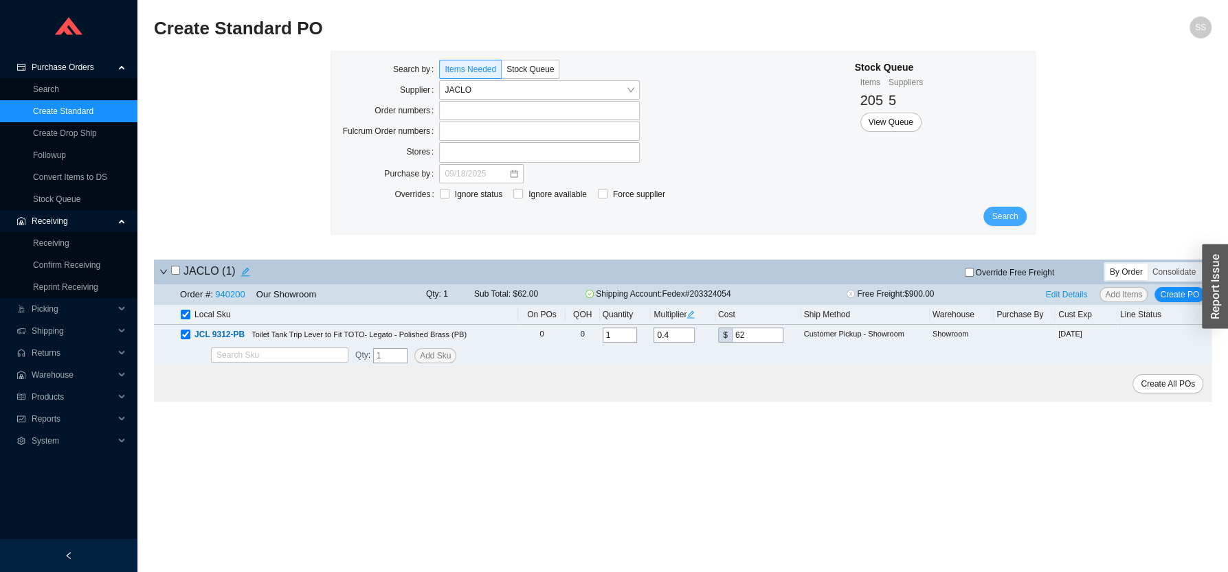
click at [998, 222] on span "Search" at bounding box center [1004, 217] width 26 height 14
click at [179, 275] on input "checkbox" at bounding box center [175, 270] width 9 height 9
checkbox input "true"
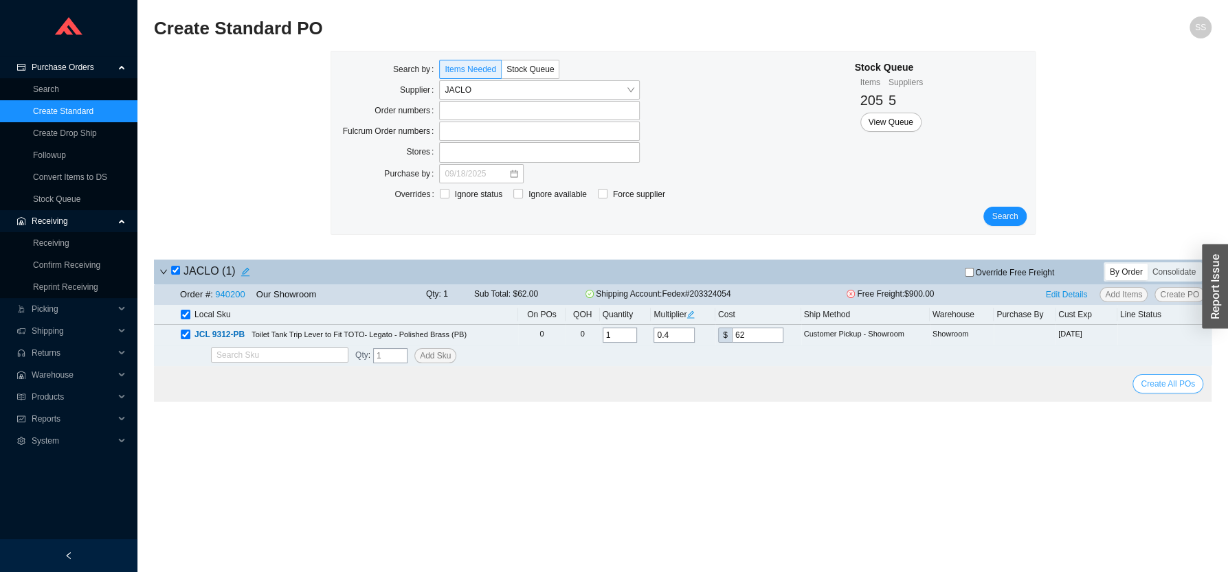
click at [1147, 388] on span "Create All POs" at bounding box center [1168, 384] width 54 height 14
select select "1"
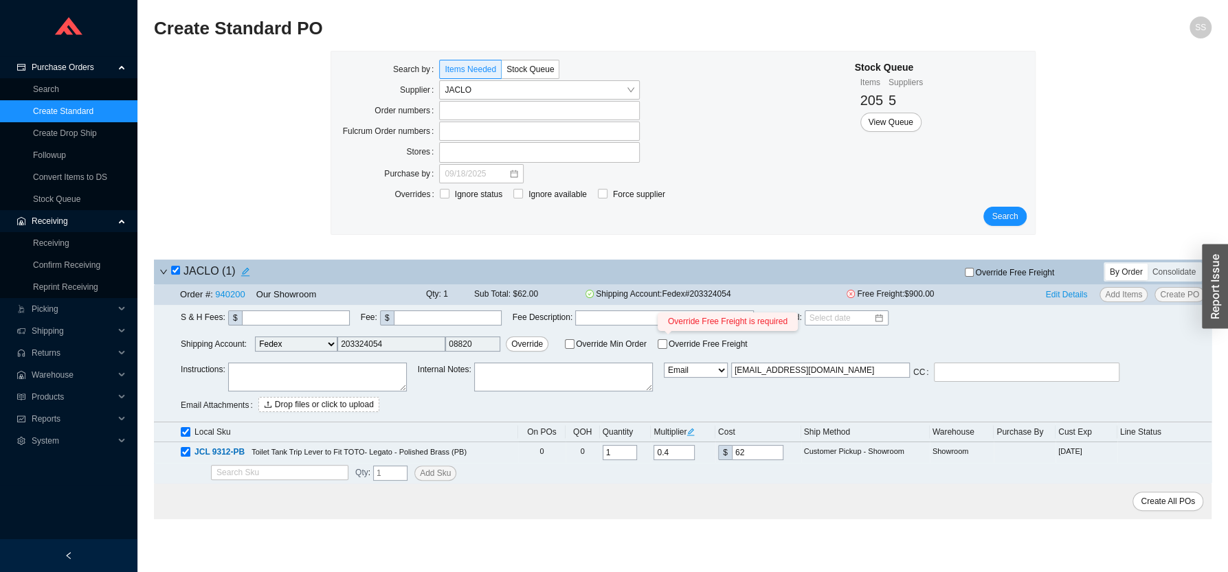
click at [658, 349] on input "Override Free Freight Override Free Freight is required" at bounding box center [663, 344] width 10 height 10
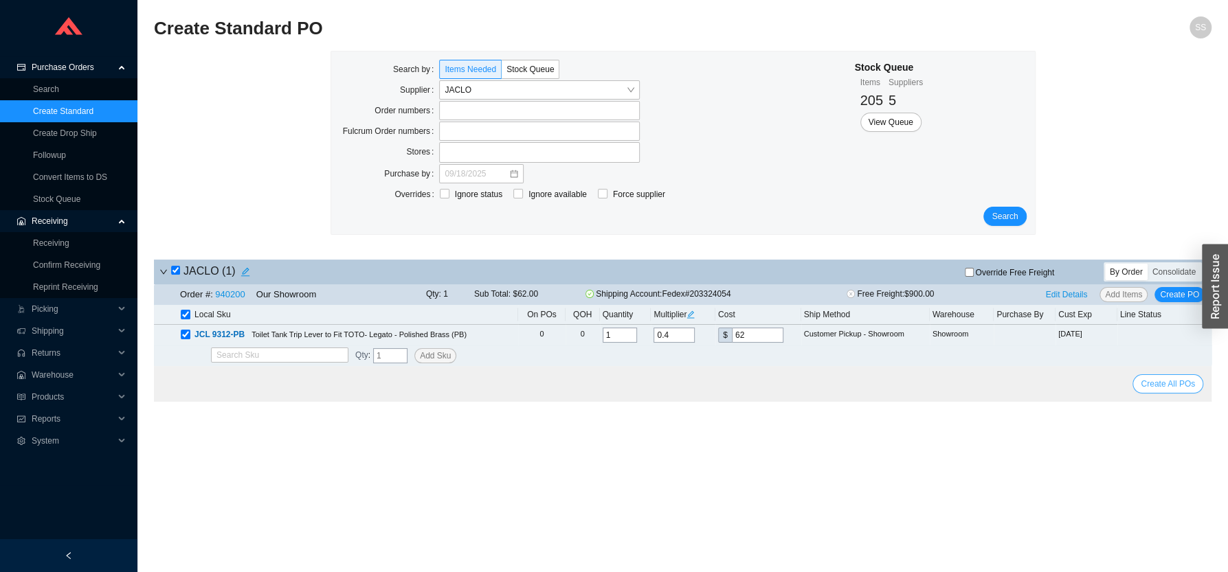
click at [1160, 389] on span "Create All POs" at bounding box center [1168, 384] width 54 height 14
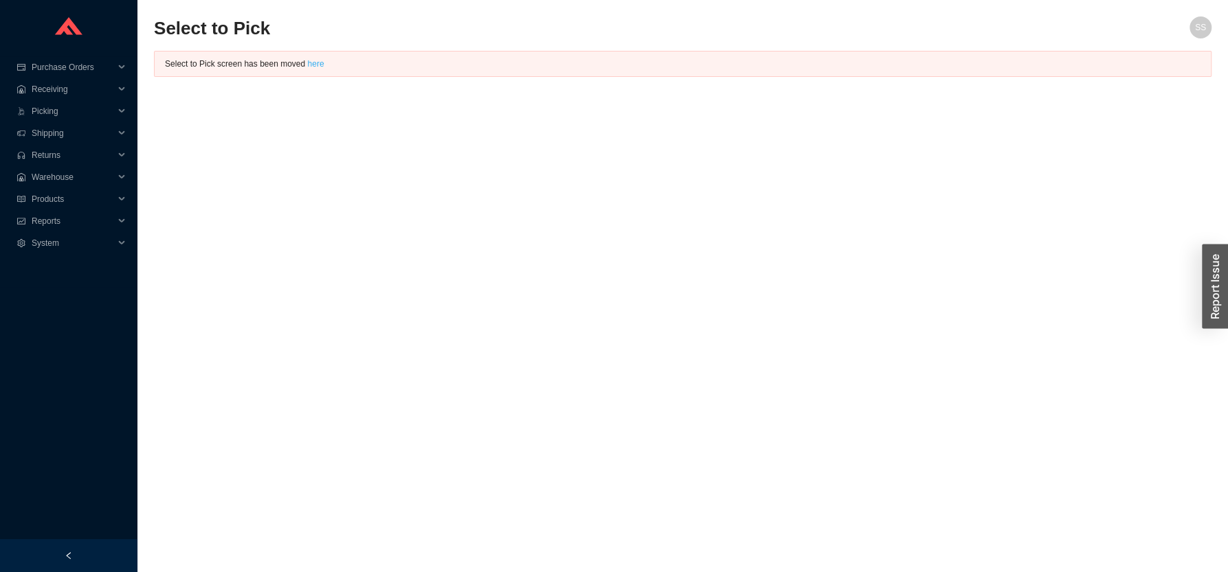
click at [311, 66] on link "here" at bounding box center [315, 64] width 16 height 10
click at [307, 60] on link "here" at bounding box center [315, 64] width 16 height 10
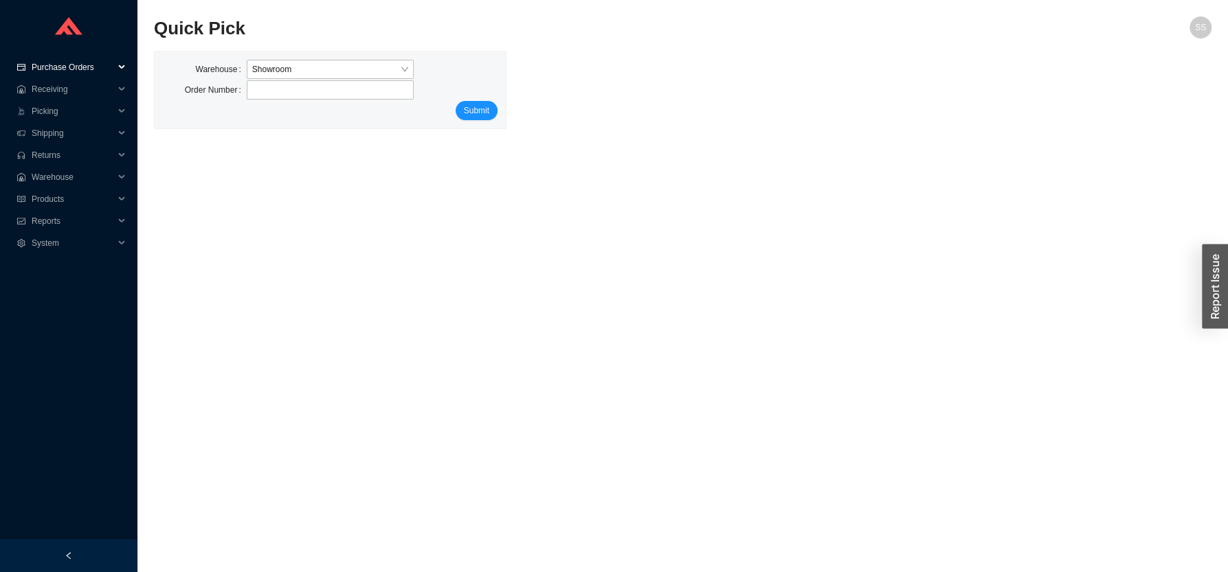
click at [73, 68] on span "Purchase Orders" at bounding box center [73, 67] width 82 height 22
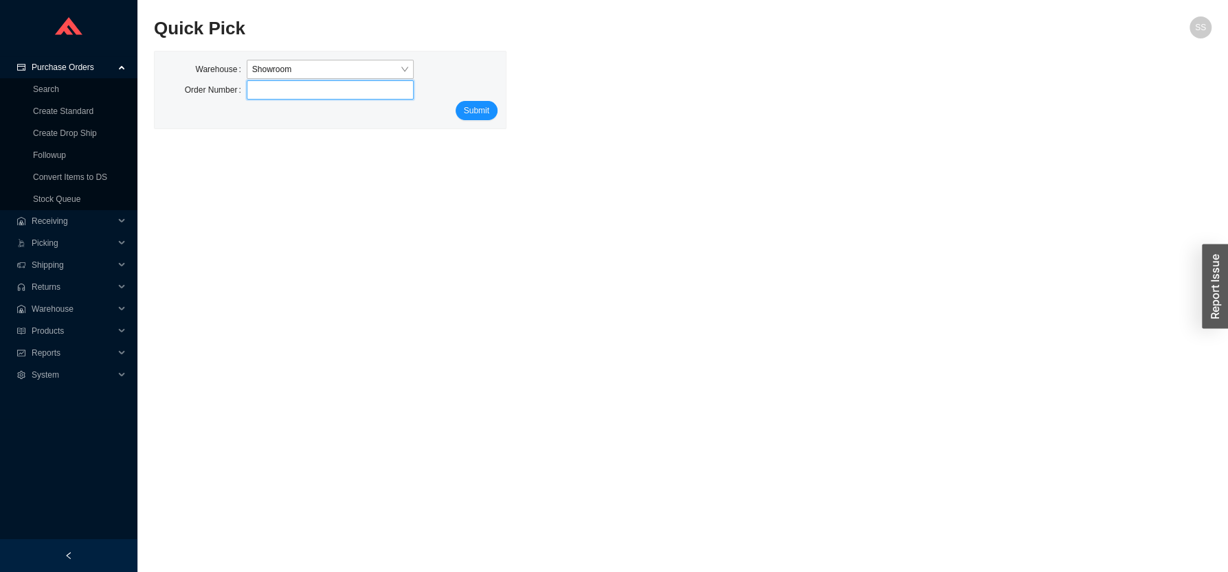
click at [251, 91] on input "tel" at bounding box center [331, 89] width 168 height 19
click at [67, 67] on span "Purchase Orders" at bounding box center [73, 67] width 82 height 22
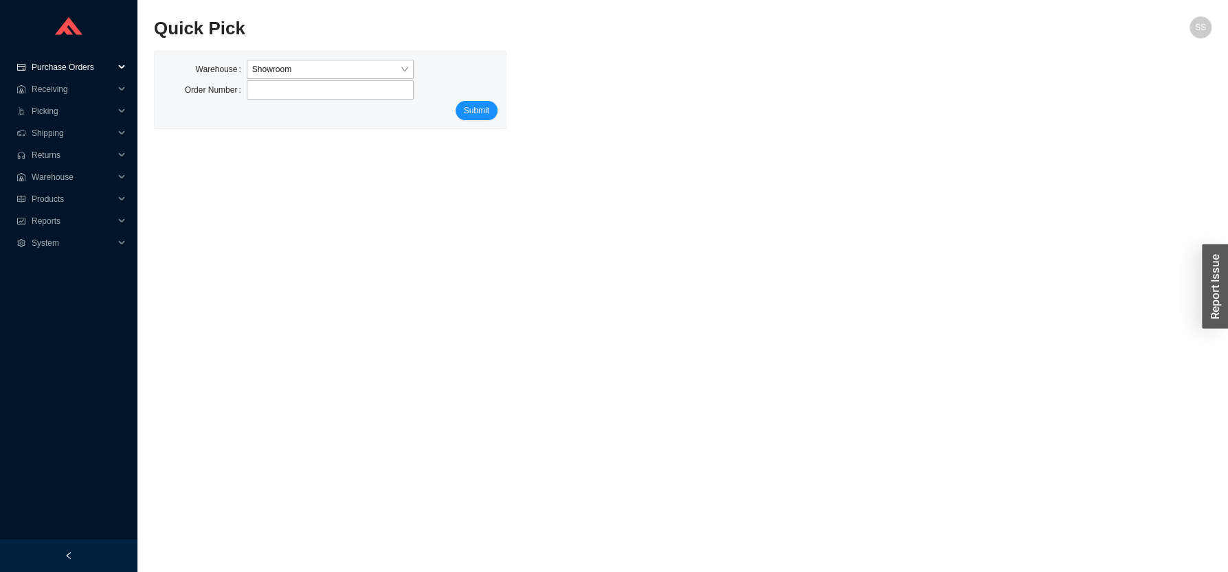
click at [67, 70] on span "Purchase Orders" at bounding box center [73, 67] width 82 height 22
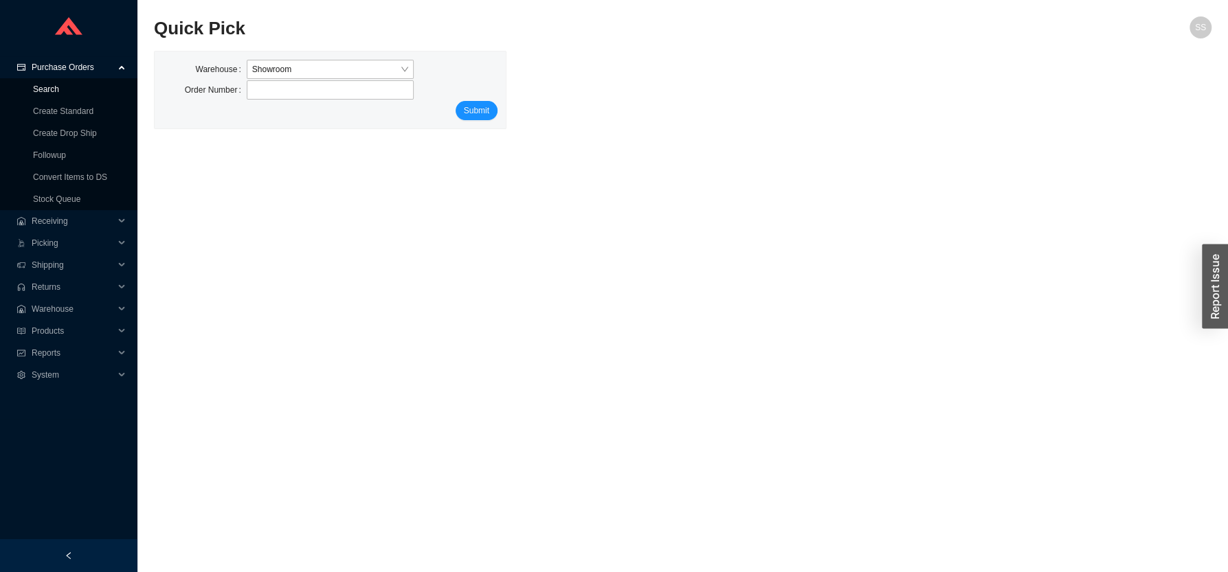
click at [46, 91] on link "Search" at bounding box center [46, 90] width 26 height 10
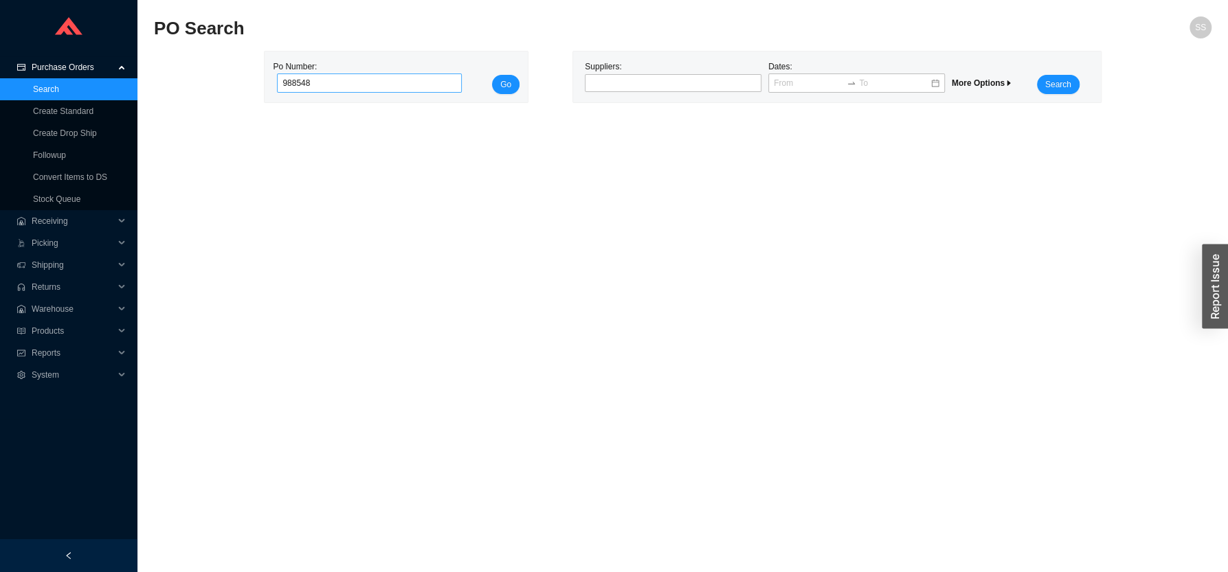
type input "988548"
click at [492, 75] on button "Go" at bounding box center [505, 84] width 27 height 19
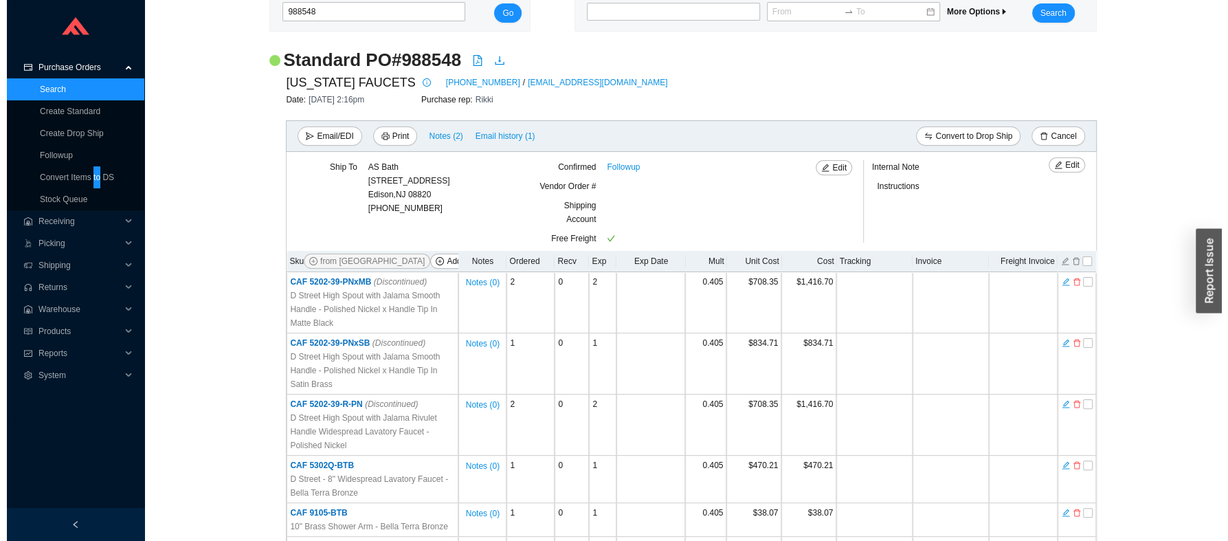
scroll to position [840, 0]
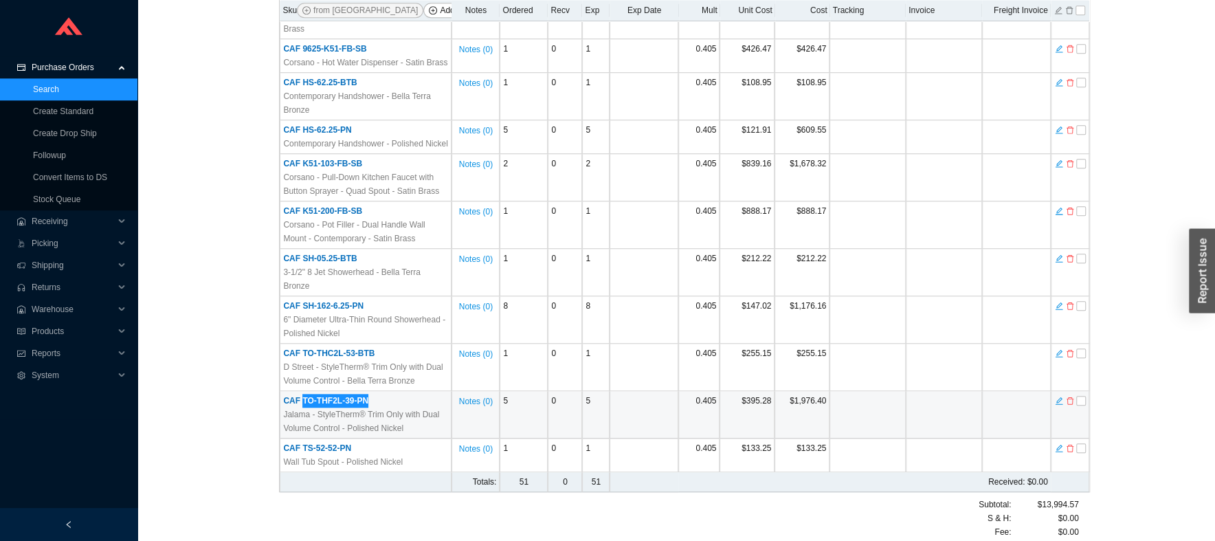
click at [340, 396] on span "CAF TO-THF2L-39-PN" at bounding box center [325, 401] width 85 height 10
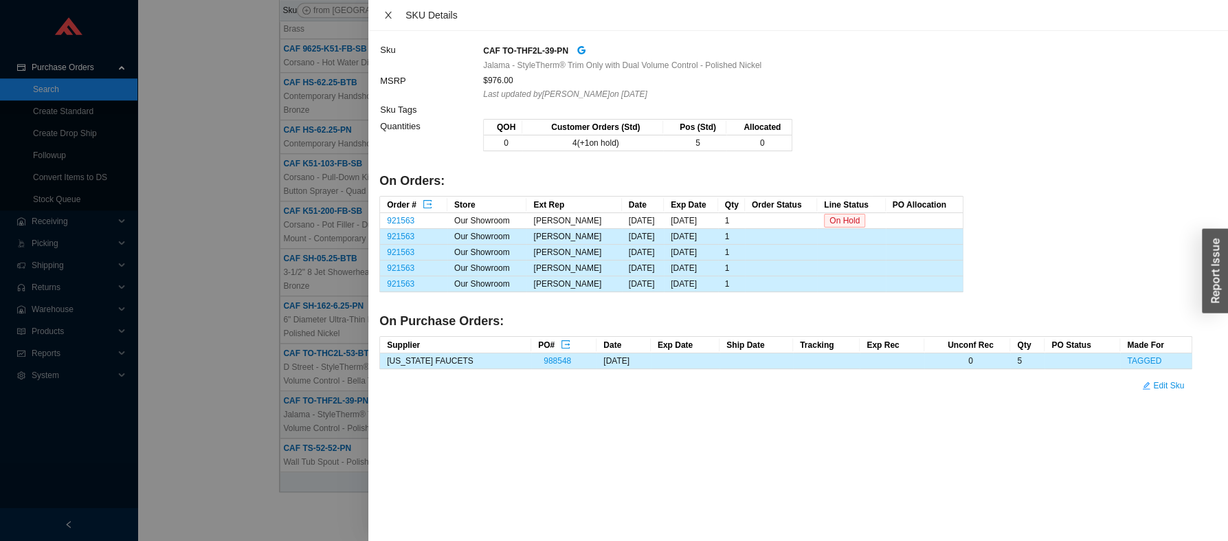
click at [381, 14] on button "Close" at bounding box center [388, 15] width 18 height 11
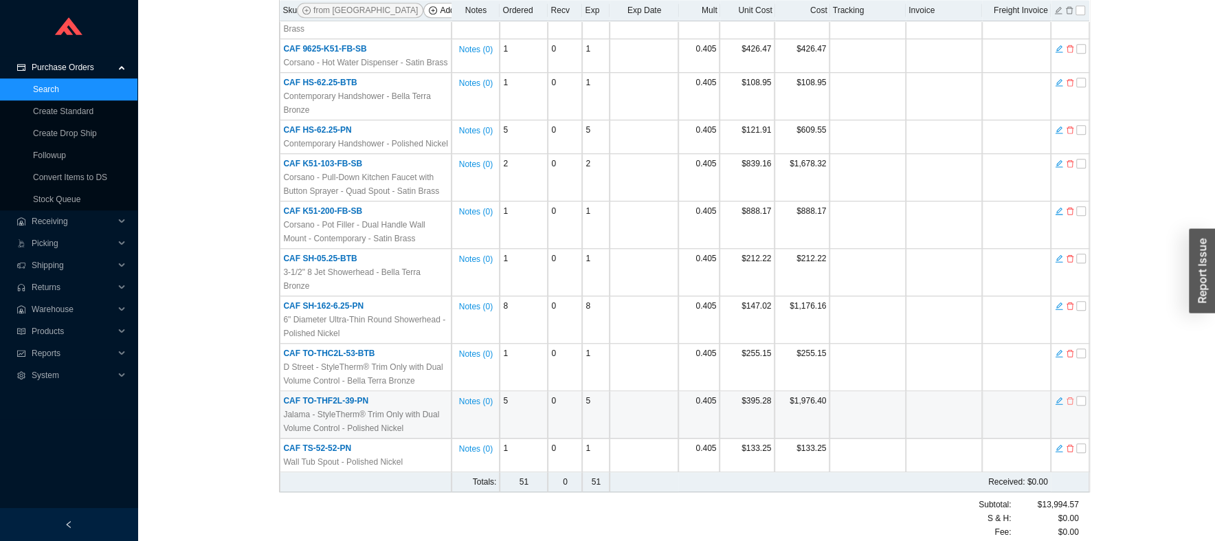
click at [1071, 396] on icon "delete" at bounding box center [1070, 401] width 8 height 10
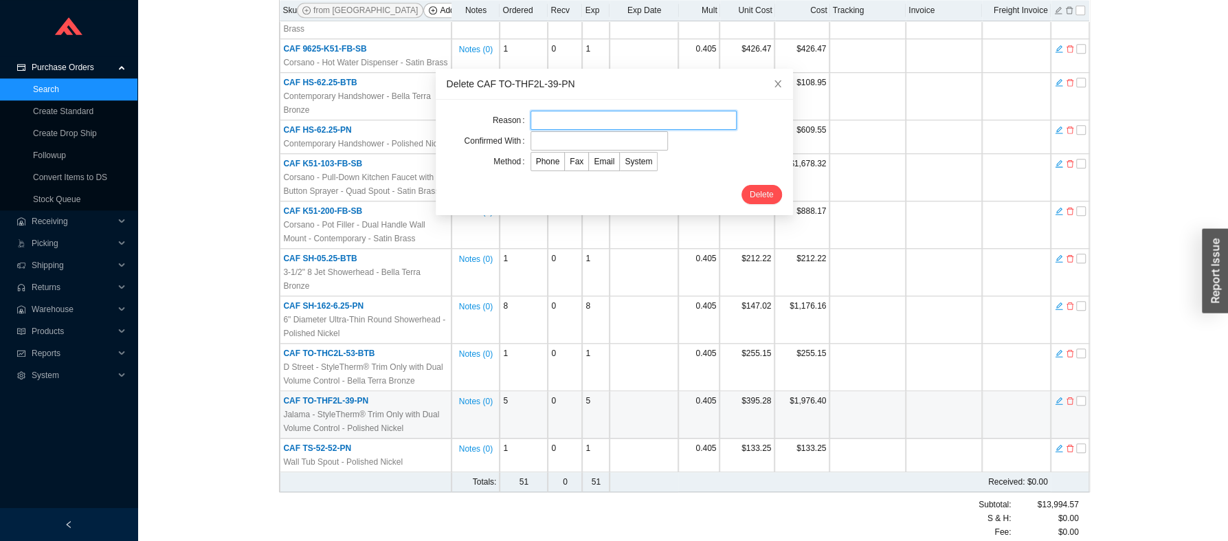
click at [540, 116] on input "text" at bounding box center [633, 120] width 206 height 19
click at [545, 120] on input "text" at bounding box center [633, 120] width 206 height 19
click at [545, 118] on input "text" at bounding box center [633, 120] width 206 height 19
click at [566, 126] on input "text" at bounding box center [633, 120] width 206 height 19
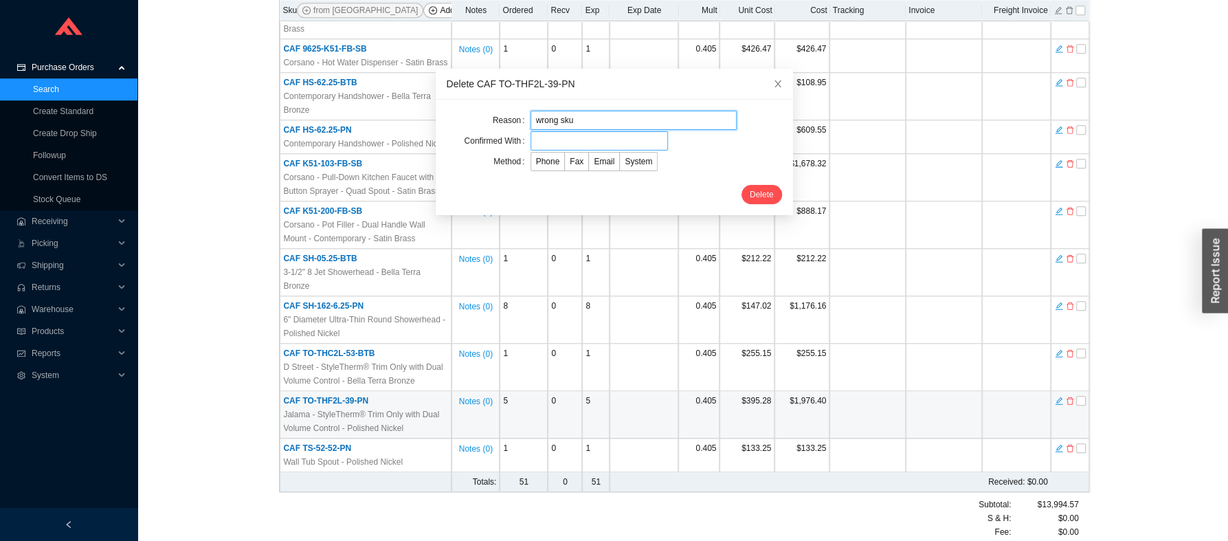
type input "wrong sku"
click at [581, 147] on input "text" at bounding box center [598, 140] width 137 height 19
type input "EMAIL"
click at [596, 158] on span "Email" at bounding box center [604, 162] width 21 height 10
click at [589, 164] on input "Email" at bounding box center [589, 164] width 0 height 0
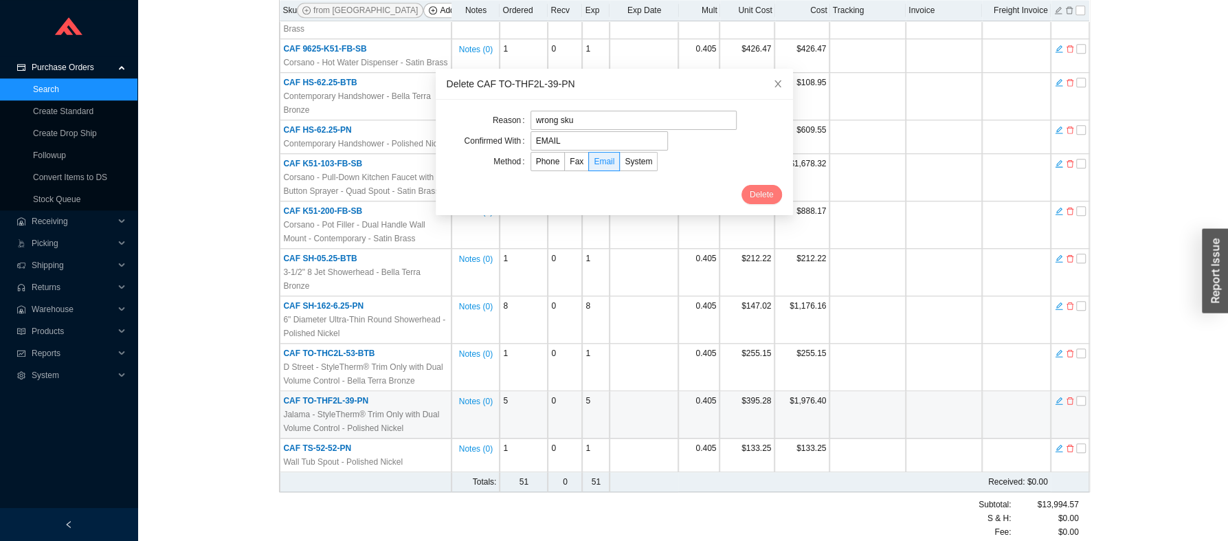
click at [750, 195] on span "Delete" at bounding box center [762, 195] width 24 height 14
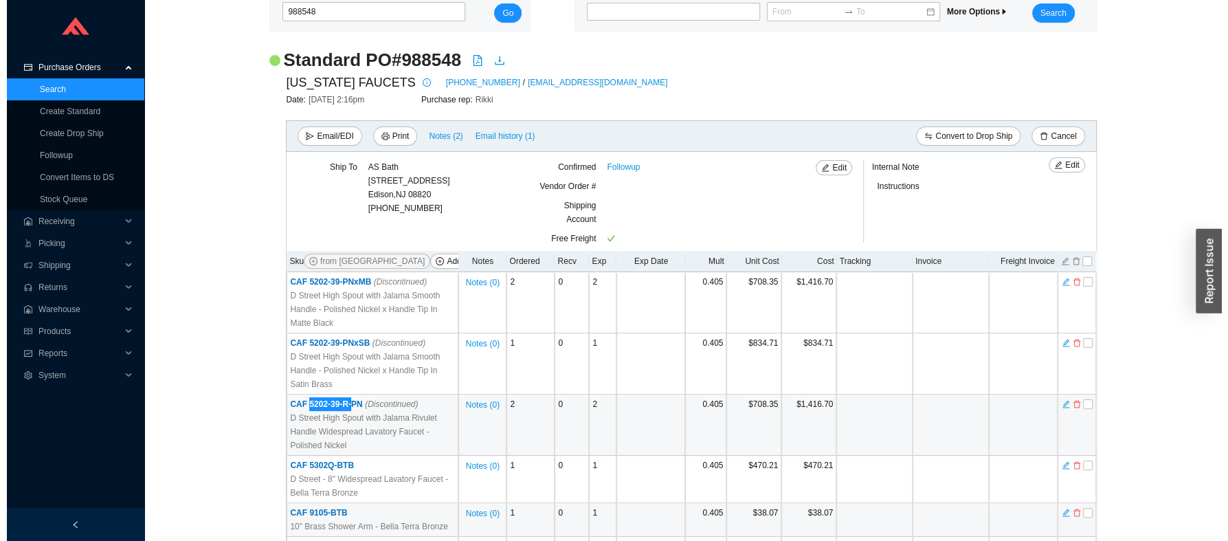
scroll to position [147, 0]
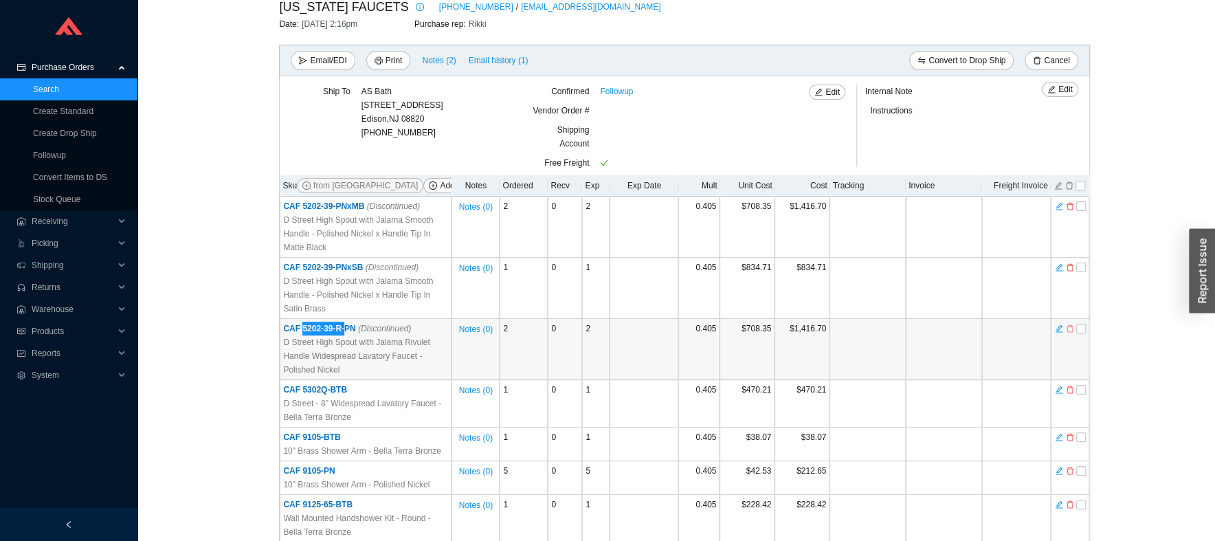
click at [1070, 327] on icon "delete" at bounding box center [1069, 329] width 7 height 8
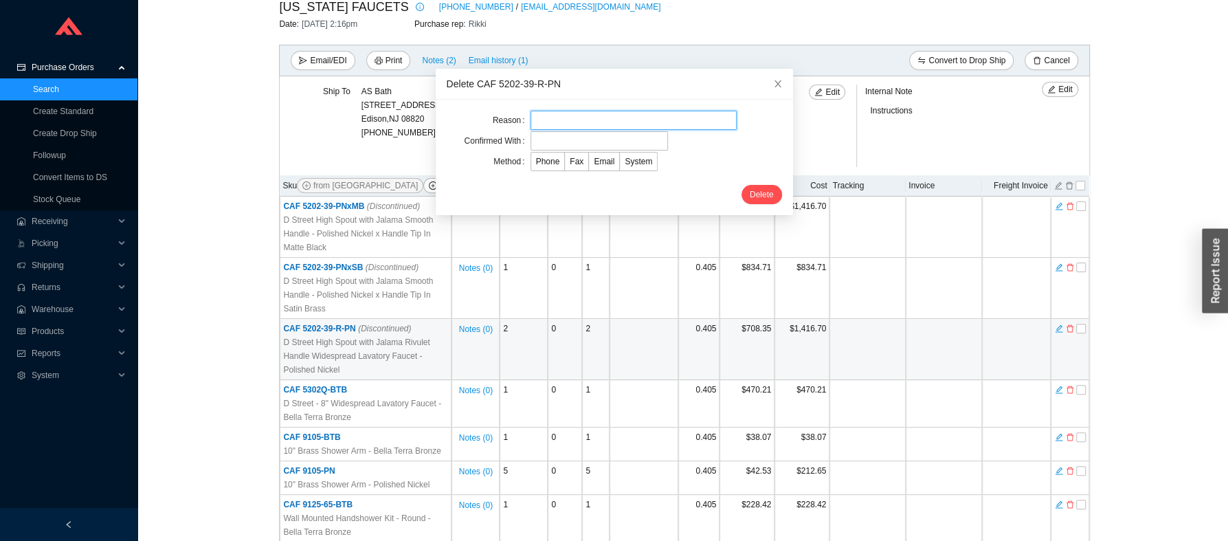
click at [616, 116] on input "text" at bounding box center [633, 120] width 206 height 19
click at [616, 115] on input "text" at bounding box center [633, 120] width 206 height 19
type input "wrong sku"
click at [550, 136] on input "text" at bounding box center [598, 140] width 137 height 19
click at [550, 137] on input "text" at bounding box center [598, 140] width 137 height 19
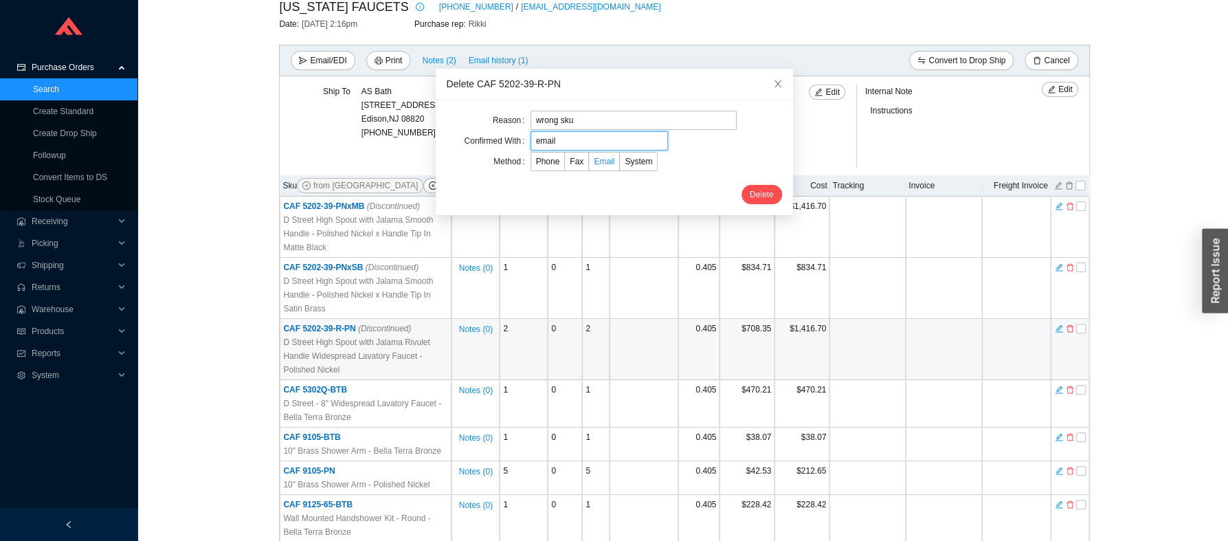
type input "email"
click at [594, 162] on span "Email" at bounding box center [604, 162] width 21 height 10
click at [589, 164] on input "Email" at bounding box center [589, 164] width 0 height 0
click at [750, 196] on span "Delete" at bounding box center [762, 195] width 24 height 14
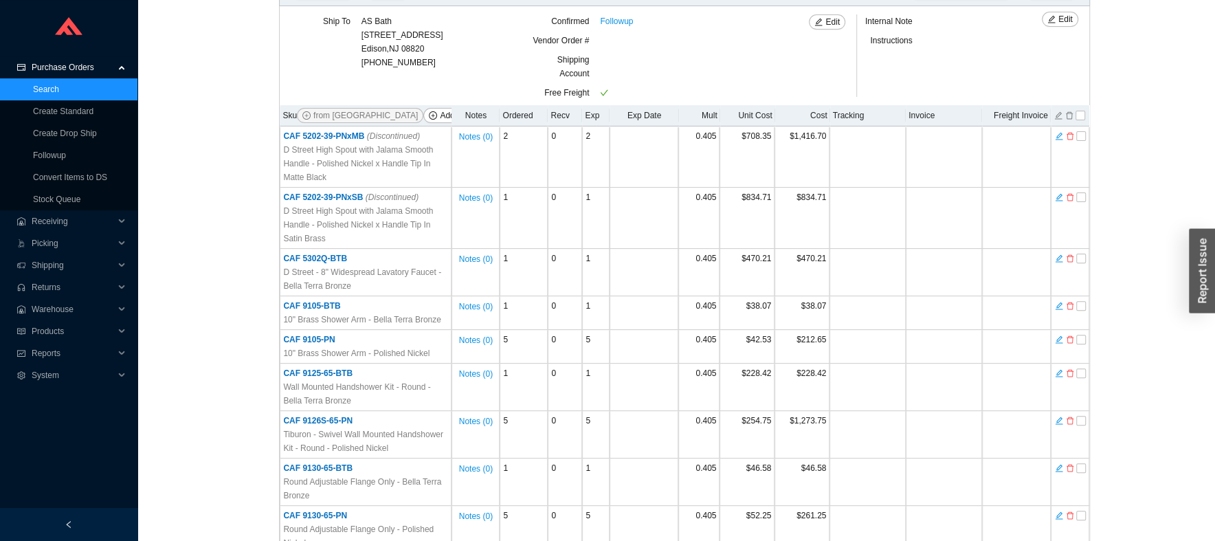
scroll to position [0, 0]
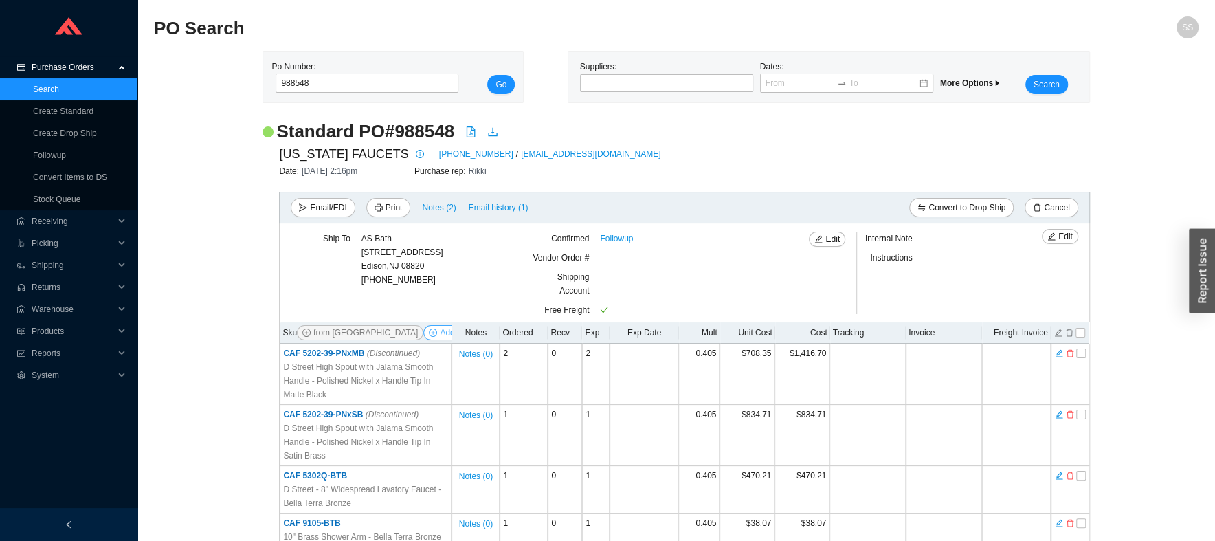
click at [440, 333] on span "Add Items" at bounding box center [458, 333] width 37 height 14
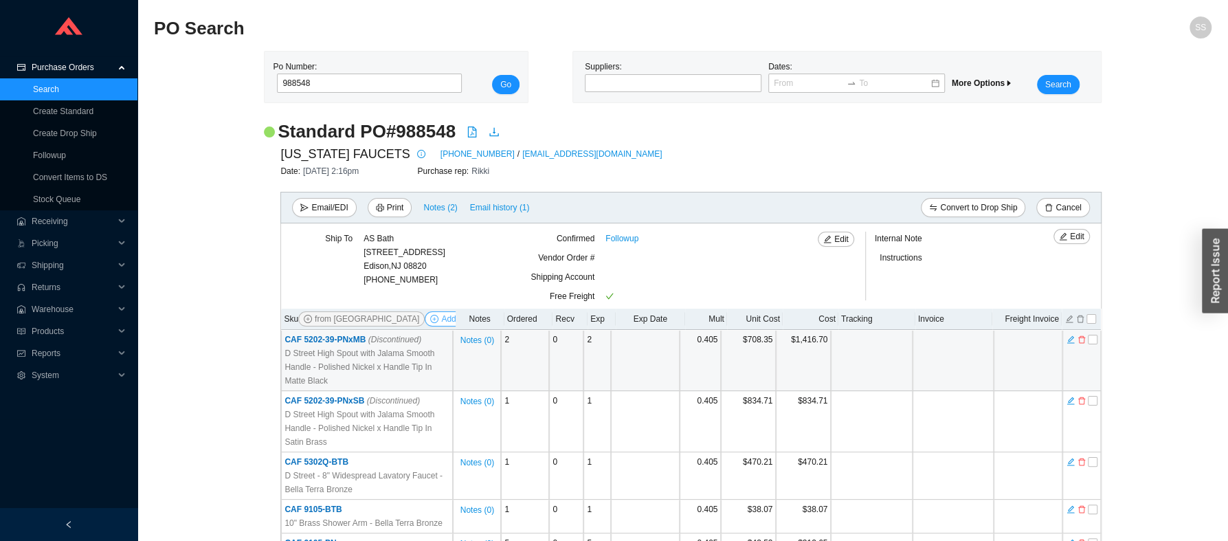
select select "13"
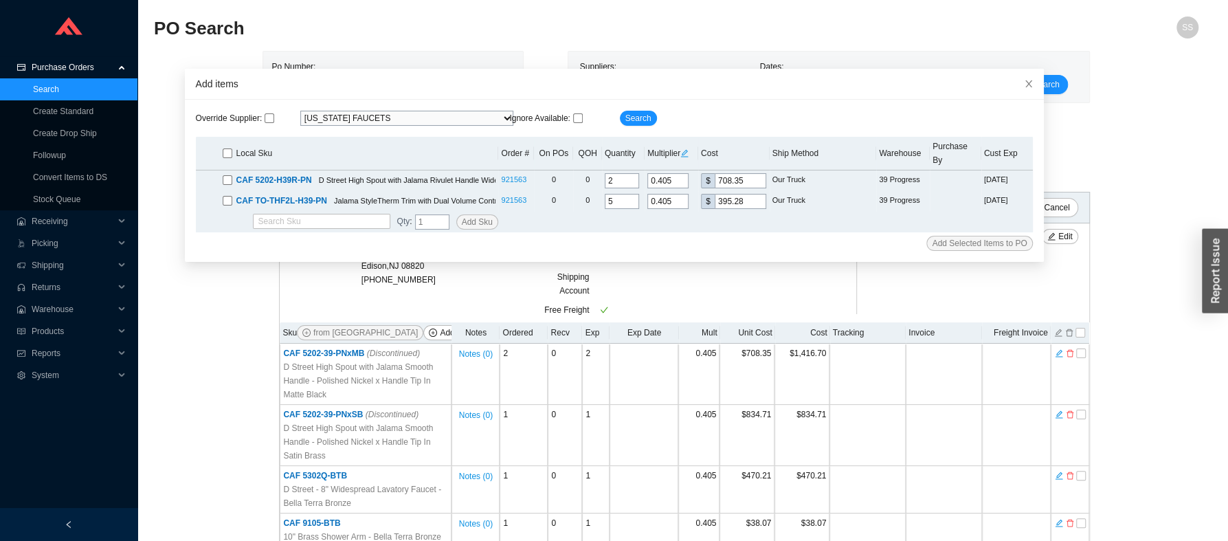
click at [223, 149] on input "checkbox" at bounding box center [228, 153] width 10 height 10
checkbox input "true"
click at [933, 236] on span "Add Selected Items to PO" at bounding box center [979, 243] width 95 height 14
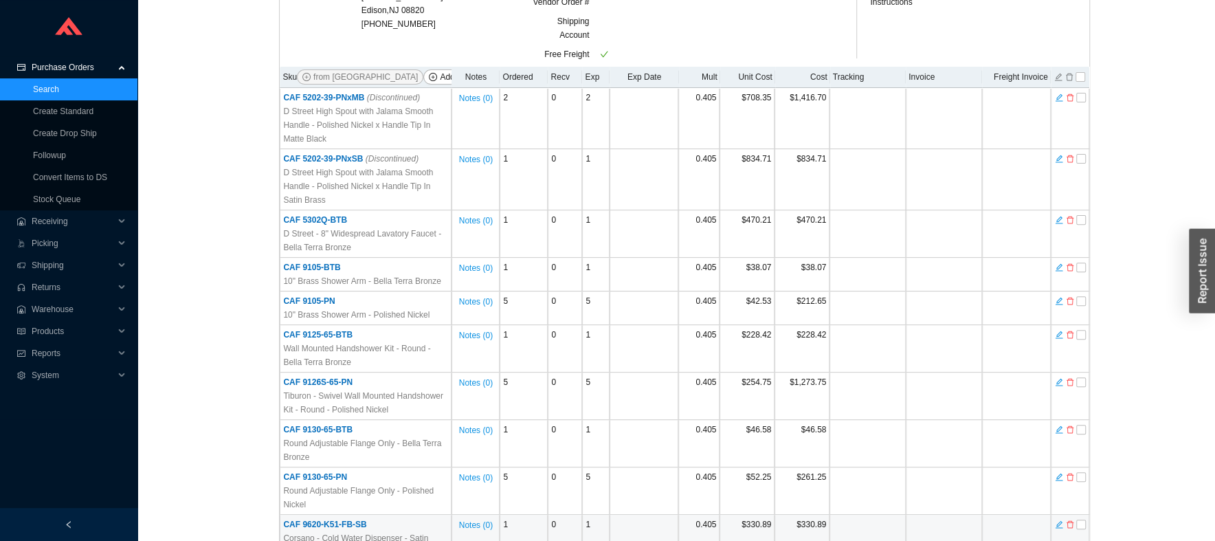
scroll to position [117, 0]
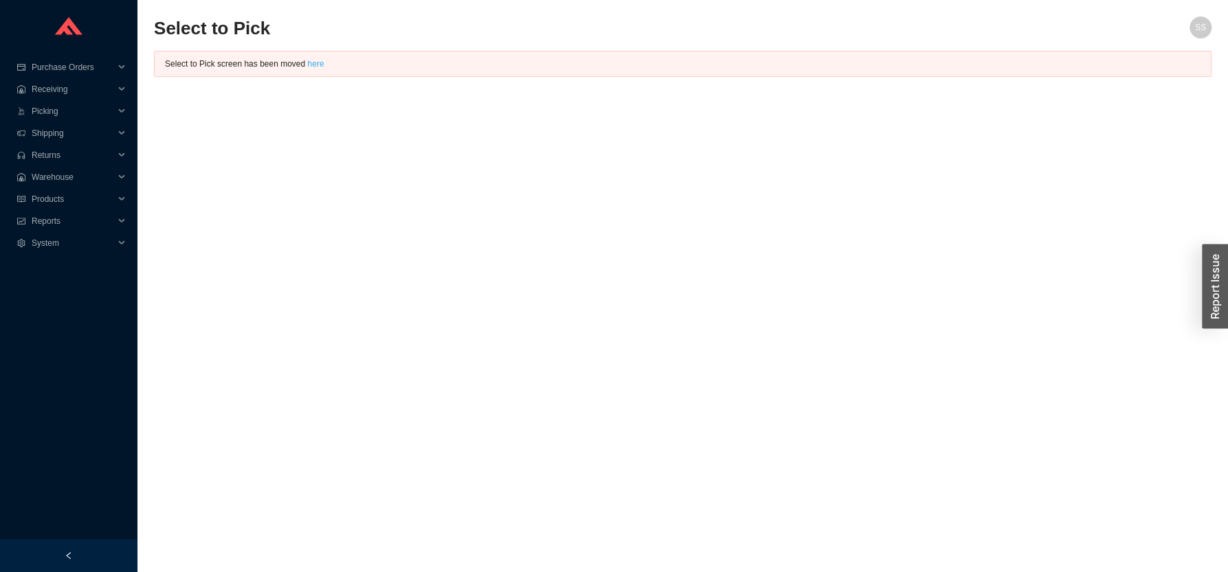
click at [314, 60] on link "here" at bounding box center [315, 64] width 16 height 10
click at [311, 62] on link "here" at bounding box center [315, 64] width 16 height 10
